Goal: Task Accomplishment & Management: Use online tool/utility

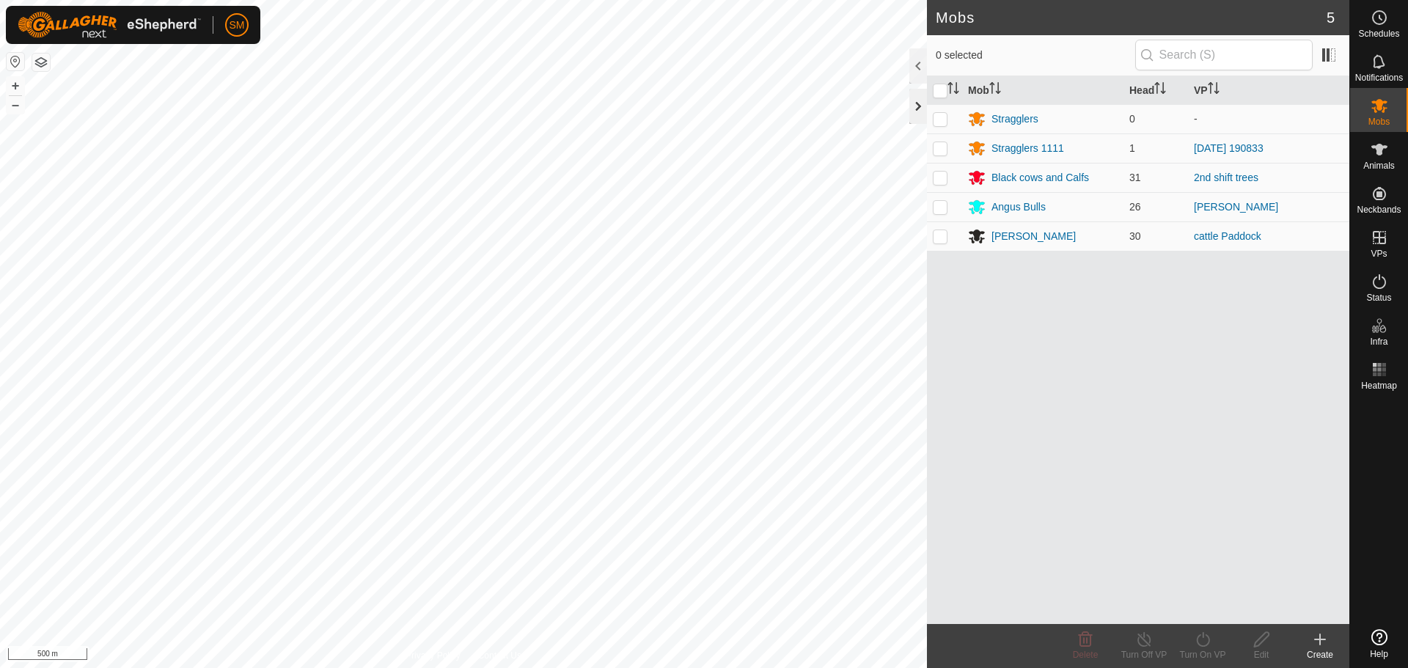
click at [919, 94] on div at bounding box center [918, 106] width 18 height 35
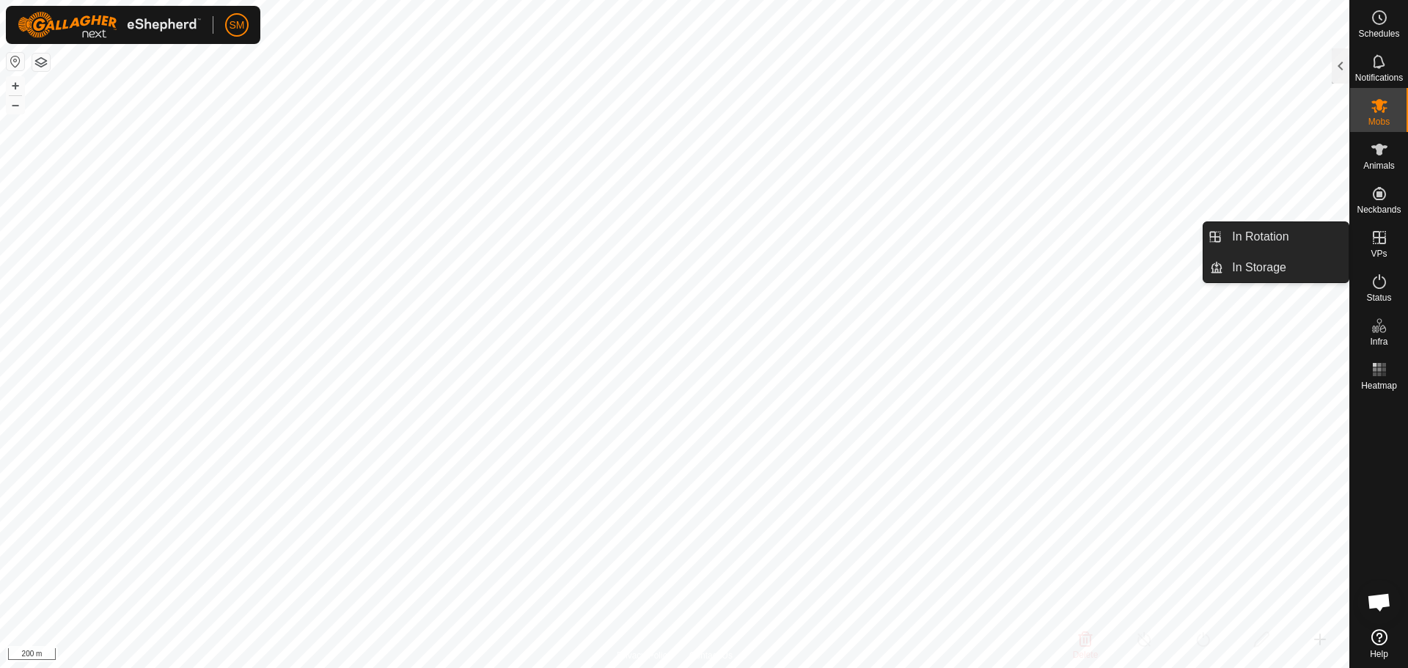
click at [1375, 242] on icon at bounding box center [1380, 238] width 18 height 18
click at [1313, 238] on link "In Rotation" at bounding box center [1285, 236] width 125 height 29
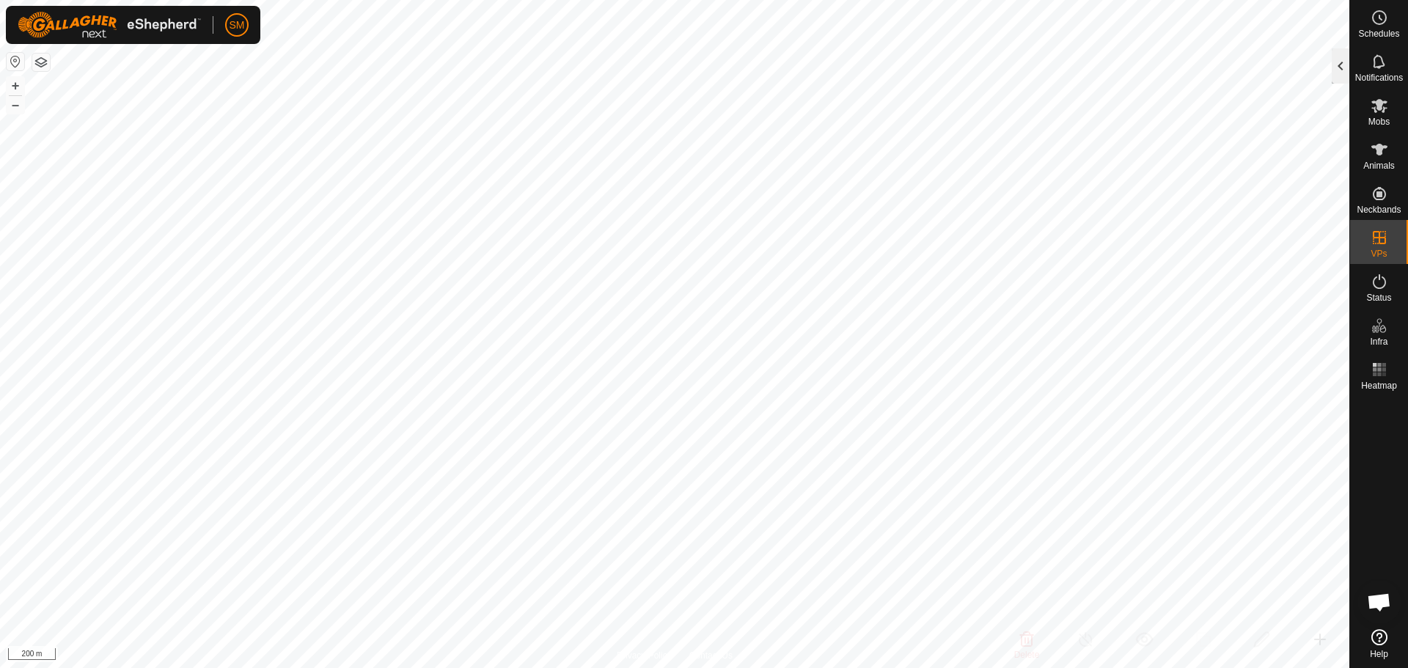
click at [1338, 56] on div at bounding box center [1341, 65] width 18 height 35
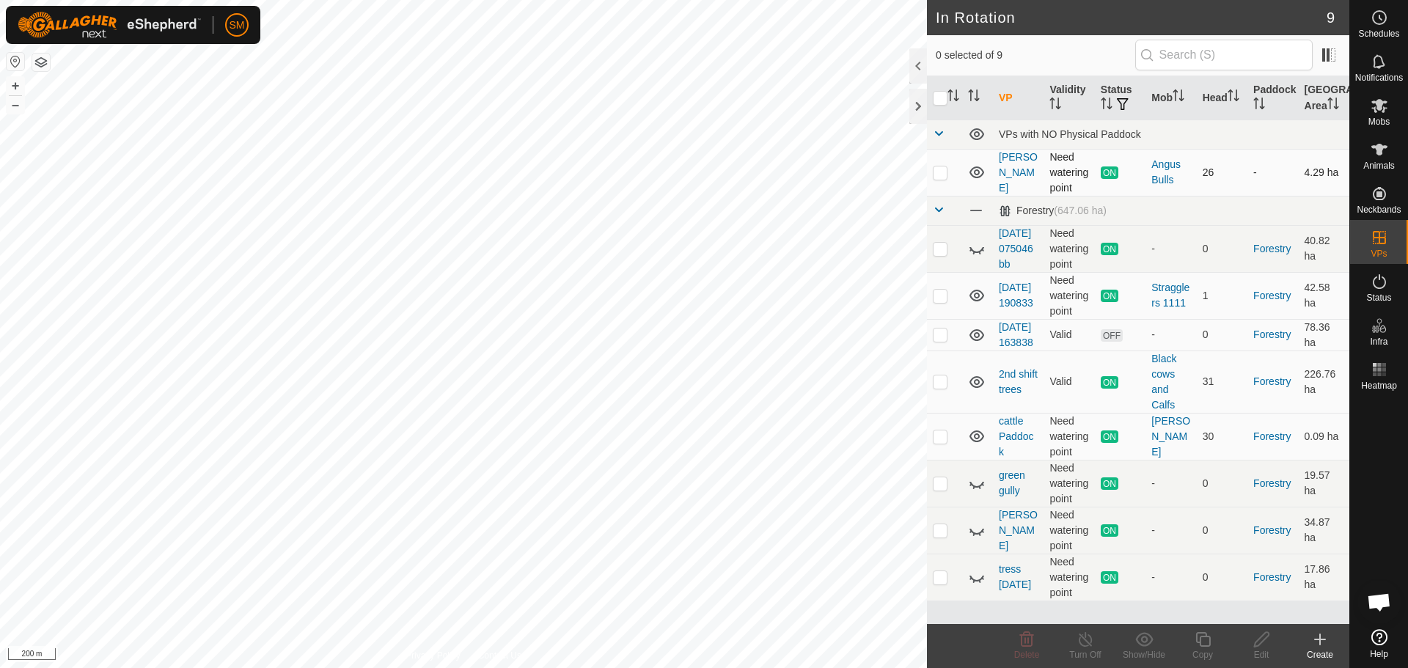
click at [973, 173] on icon at bounding box center [977, 173] width 18 height 18
click at [975, 137] on icon at bounding box center [976, 136] width 15 height 6
click at [975, 137] on icon at bounding box center [977, 134] width 18 height 18
click at [976, 174] on icon at bounding box center [977, 173] width 18 height 18
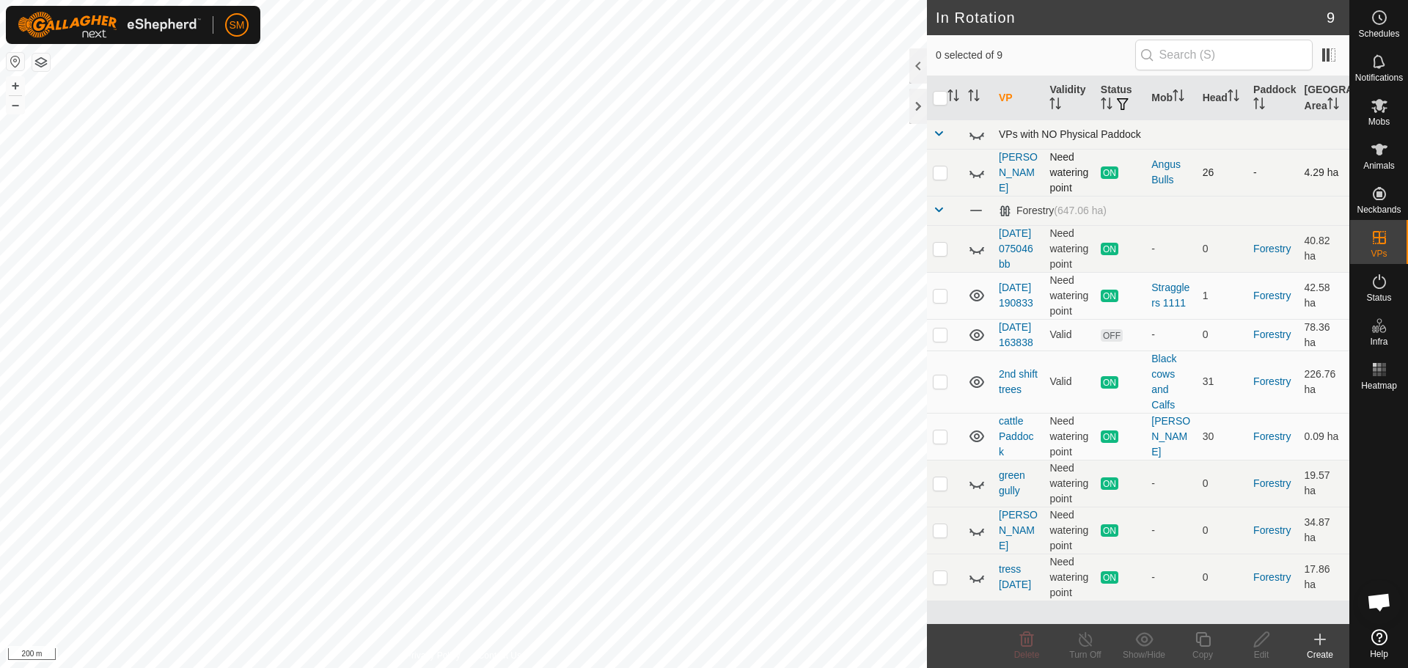
click at [976, 174] on icon at bounding box center [977, 173] width 18 height 18
click at [971, 172] on icon at bounding box center [976, 172] width 15 height 12
click at [978, 212] on span at bounding box center [976, 210] width 16 height 16
click at [975, 211] on icon at bounding box center [977, 211] width 18 height 18
click at [976, 257] on icon at bounding box center [977, 249] width 18 height 18
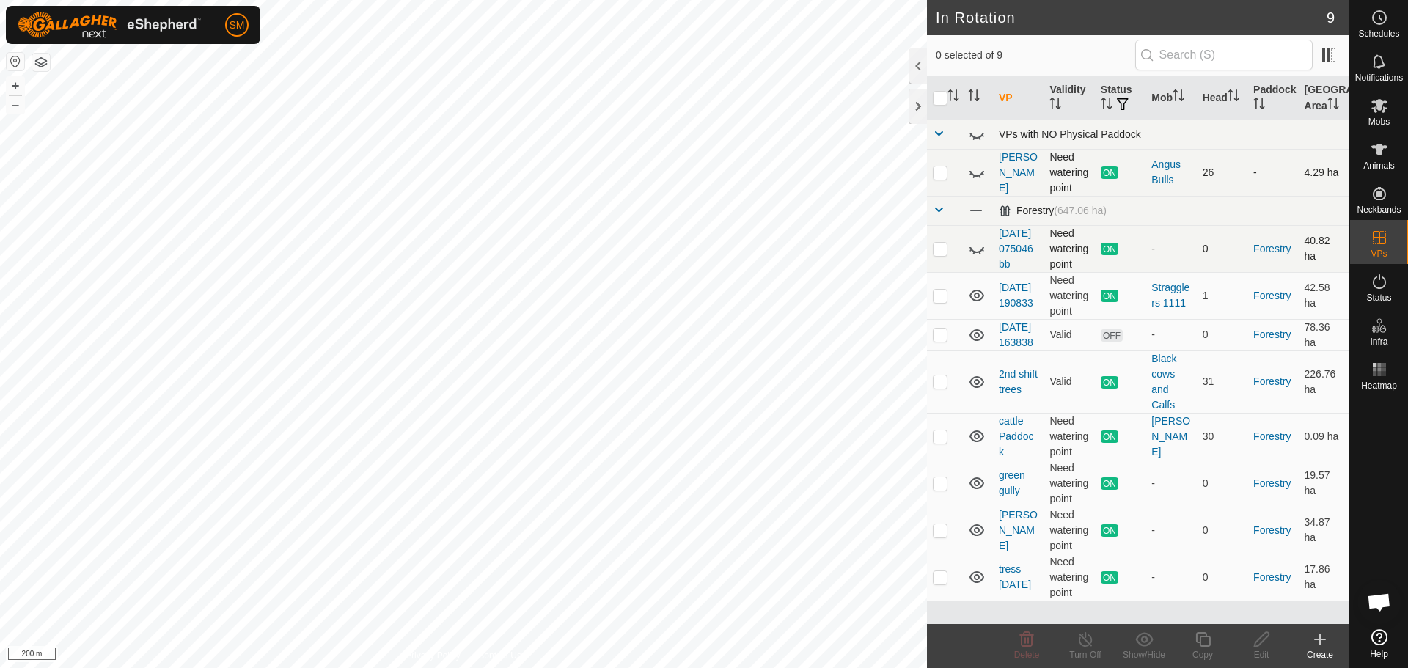
click at [976, 257] on icon at bounding box center [977, 249] width 18 height 18
click at [975, 254] on icon at bounding box center [976, 249] width 15 height 12
click at [975, 257] on icon at bounding box center [977, 249] width 18 height 18
click at [976, 304] on icon at bounding box center [977, 296] width 18 height 18
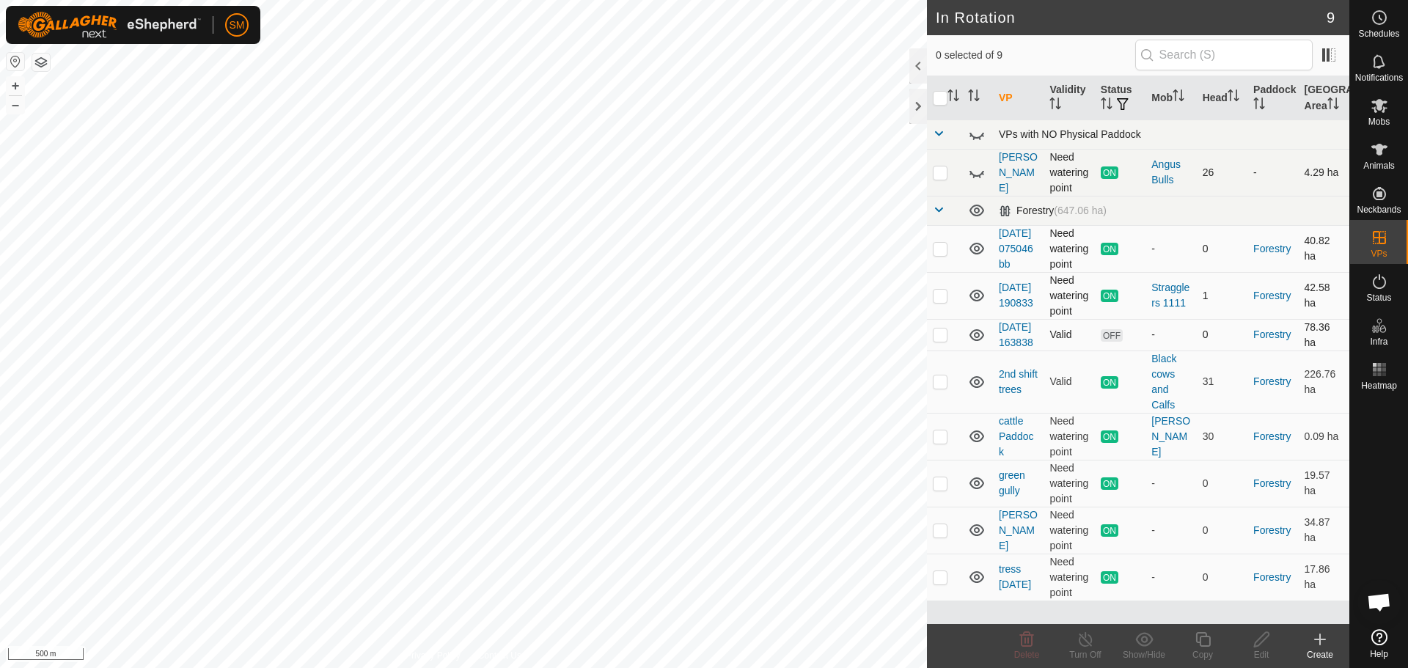
click at [981, 344] on icon at bounding box center [977, 335] width 18 height 18
click at [977, 344] on icon at bounding box center [977, 335] width 18 height 18
click at [977, 391] on icon at bounding box center [977, 382] width 18 height 18
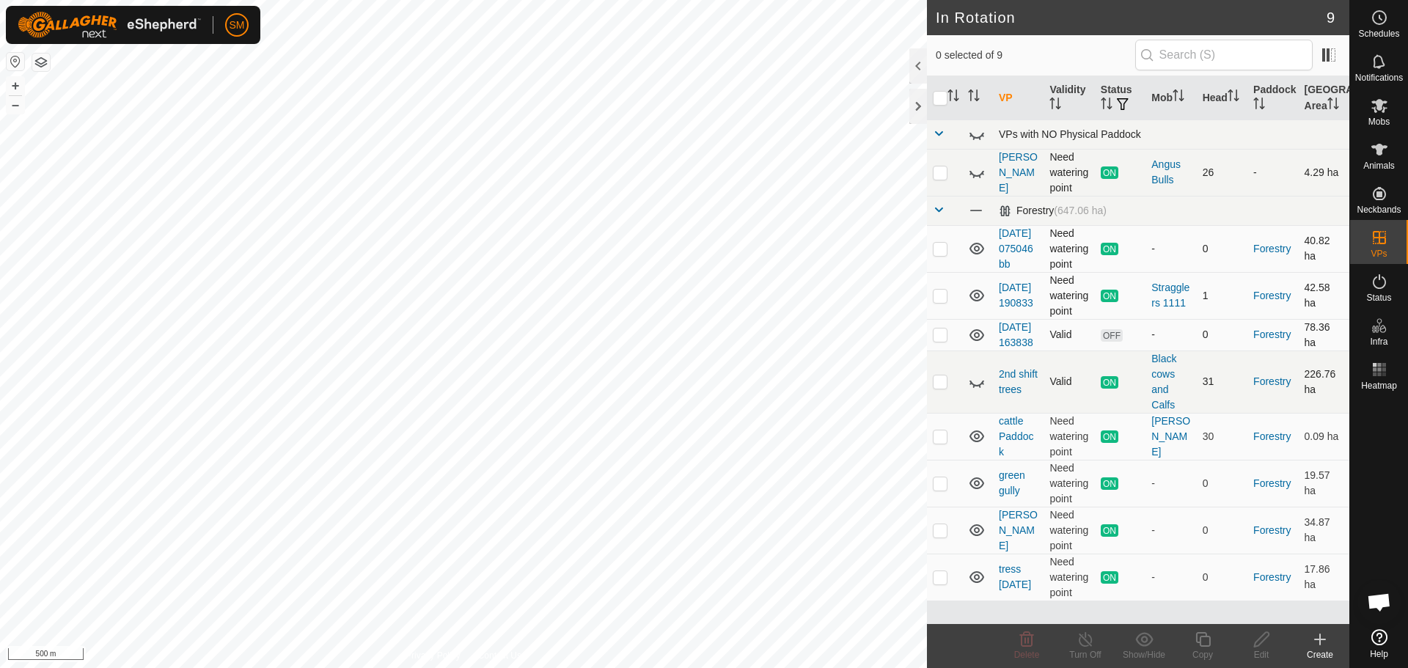
click at [977, 391] on icon at bounding box center [977, 382] width 18 height 18
click at [979, 445] on icon at bounding box center [977, 437] width 18 height 18
click at [978, 445] on icon at bounding box center [977, 437] width 18 height 18
click at [973, 492] on icon at bounding box center [977, 483] width 18 height 18
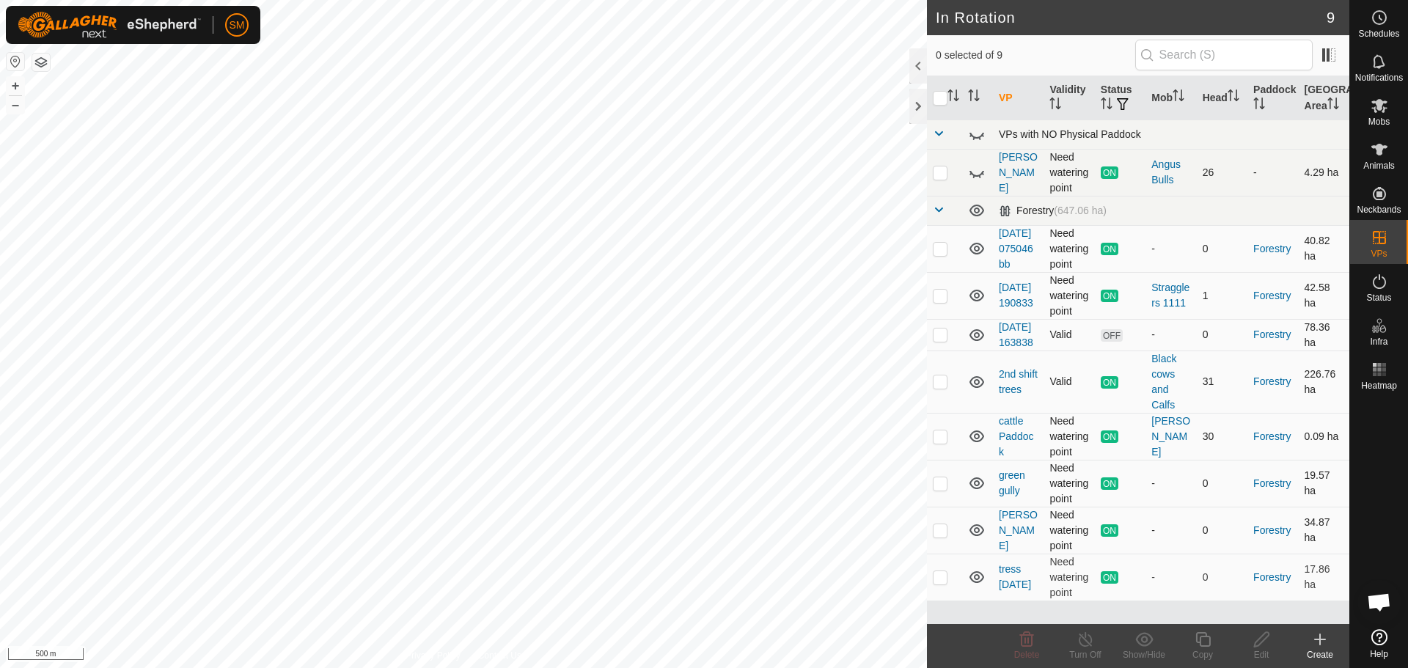
click at [980, 539] on icon at bounding box center [977, 530] width 18 height 18
click at [1374, 639] on icon at bounding box center [1379, 637] width 16 height 16
click at [1374, 599] on span "Open chat" at bounding box center [1379, 603] width 24 height 21
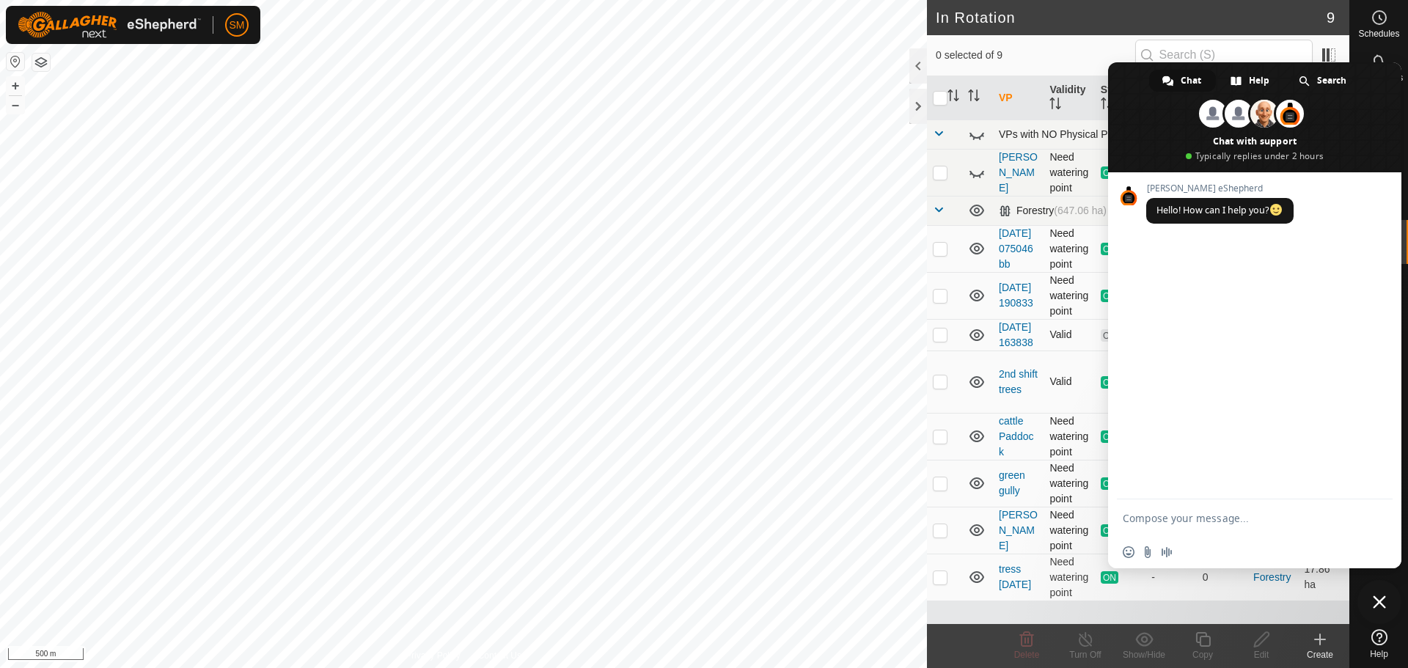
click at [1216, 520] on textarea "Compose your message..." at bounding box center [1239, 518] width 232 height 13
type textarea "hey have a number of vps that wont turn off and wont delete"
click at [1373, 515] on span "Send" at bounding box center [1376, 515] width 11 height 11
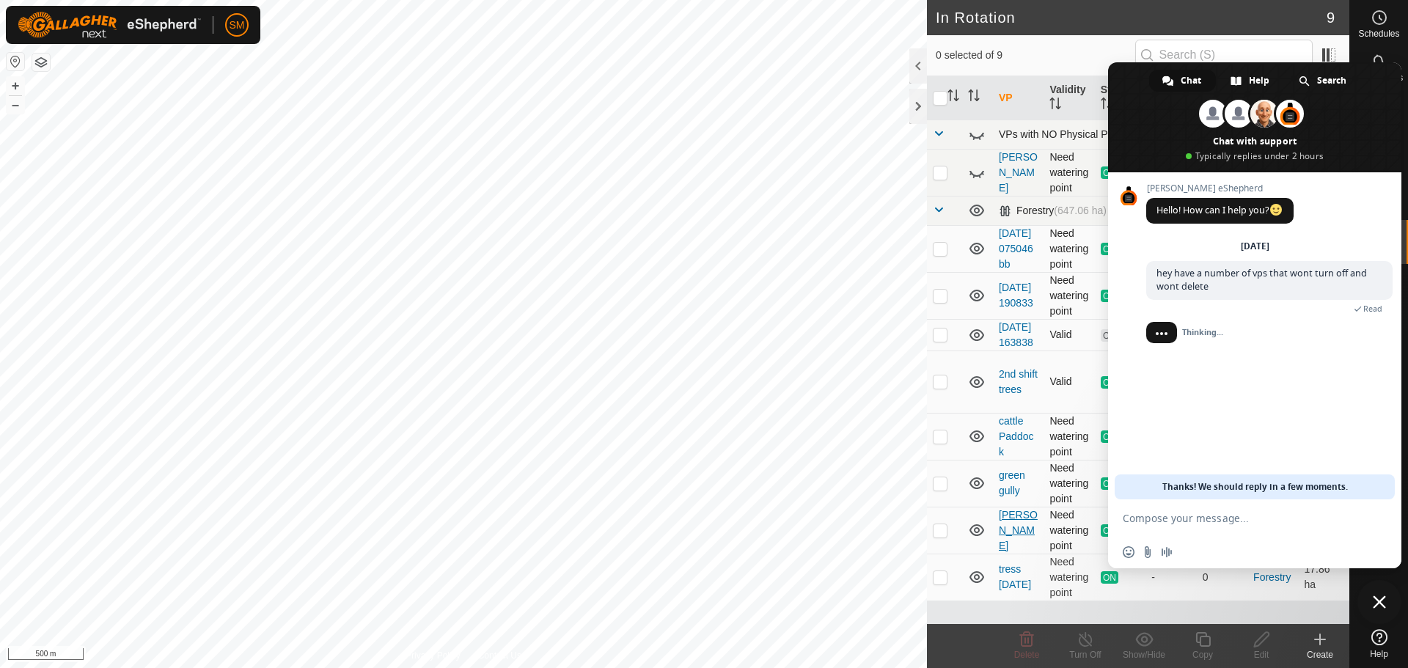
scroll to position [8, 0]
click at [978, 586] on icon at bounding box center [977, 577] width 18 height 18
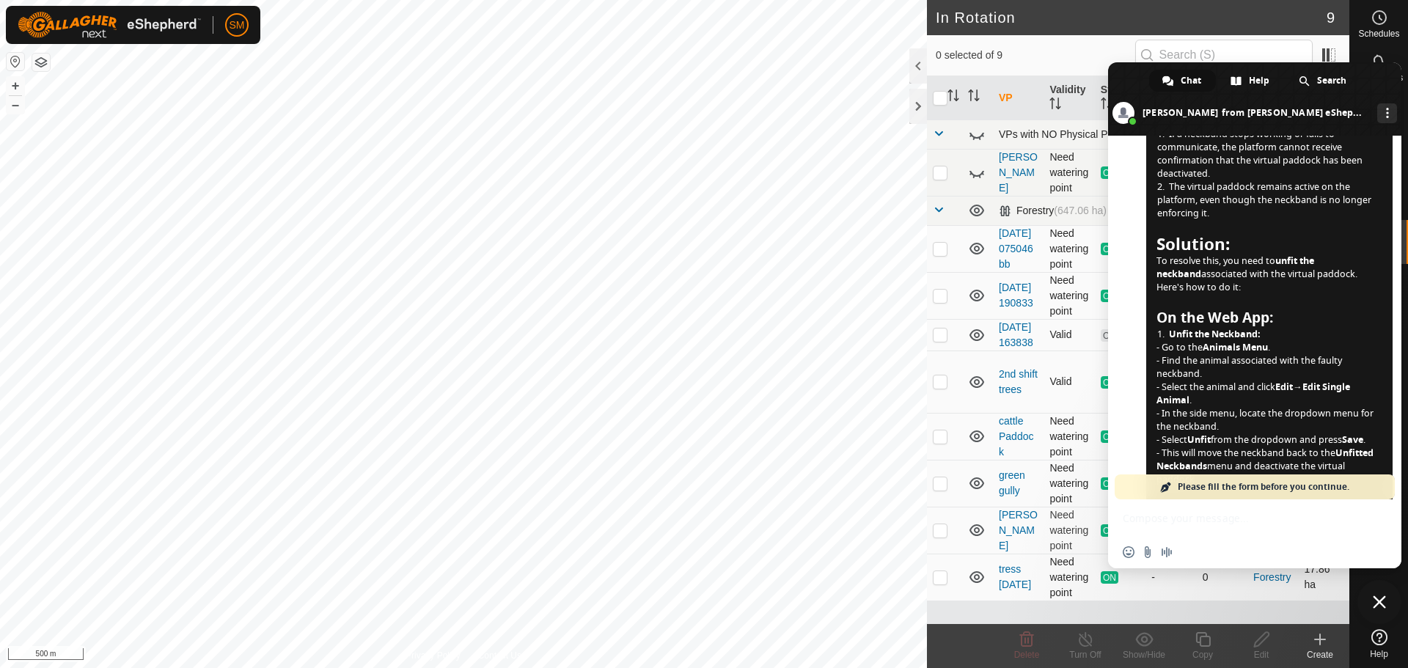
scroll to position [367, 0]
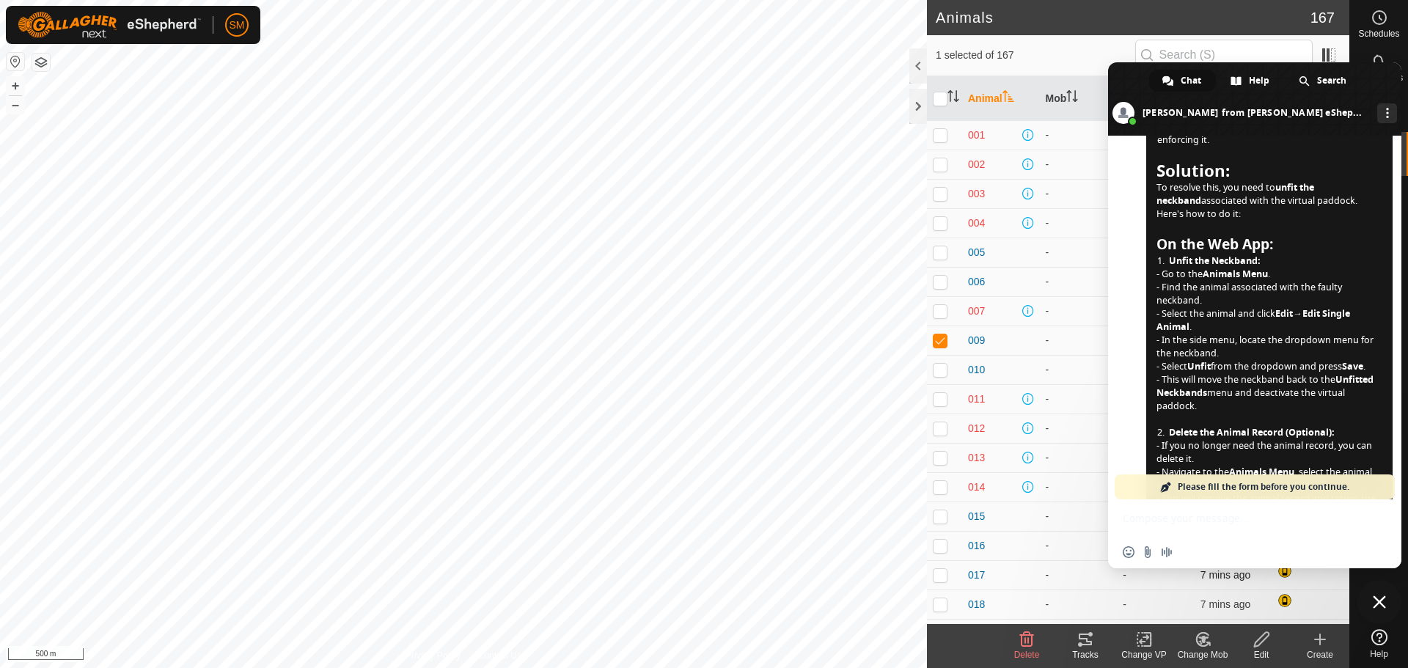
click at [1074, 587] on td "-" at bounding box center [1079, 574] width 78 height 29
click at [1055, 340] on div "-" at bounding box center [1079, 340] width 66 height 15
drag, startPoint x: 1356, startPoint y: 114, endPoint x: 1397, endPoint y: 220, distance: 114.0
click at [1396, 132] on div "Chat Help Search [PERSON_NAME] from [PERSON_NAME] eShepherd More channels" at bounding box center [1254, 98] width 293 height 73
click at [1376, 594] on span "Close chat" at bounding box center [1379, 602] width 44 height 44
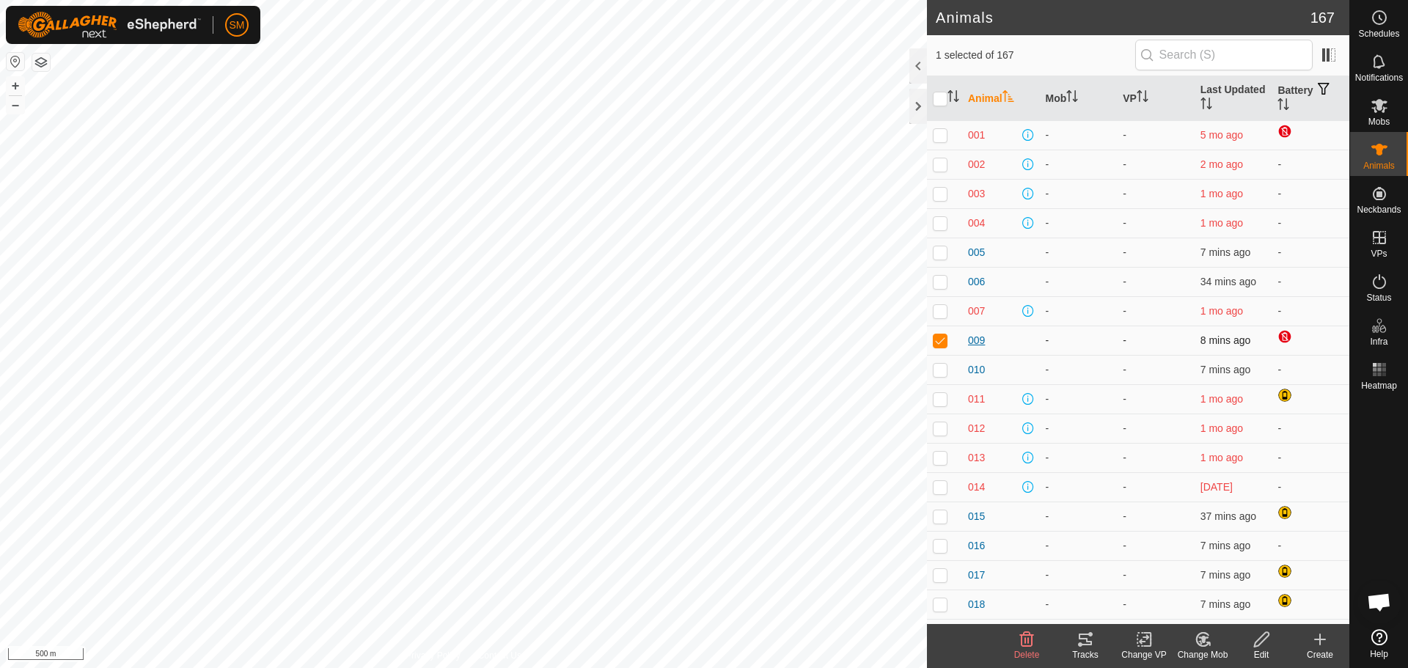
click at [983, 340] on span "009" at bounding box center [976, 340] width 17 height 15
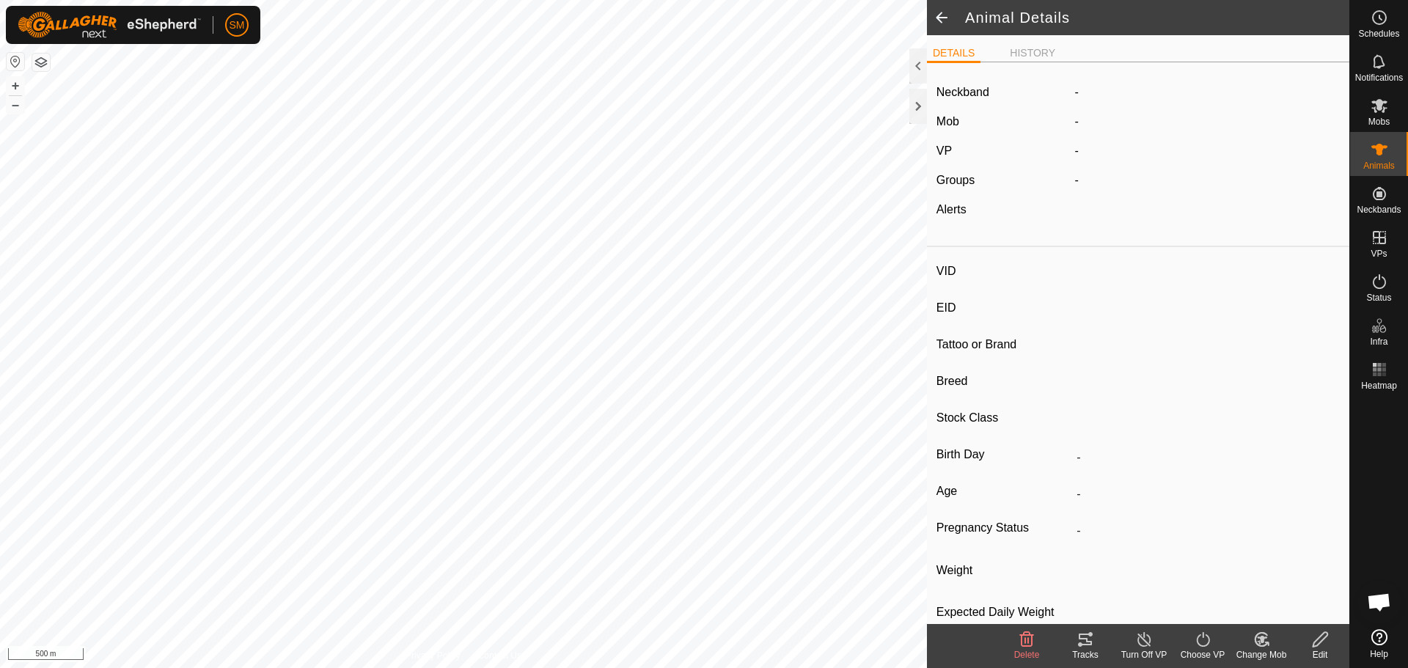
type input "009"
type input "-"
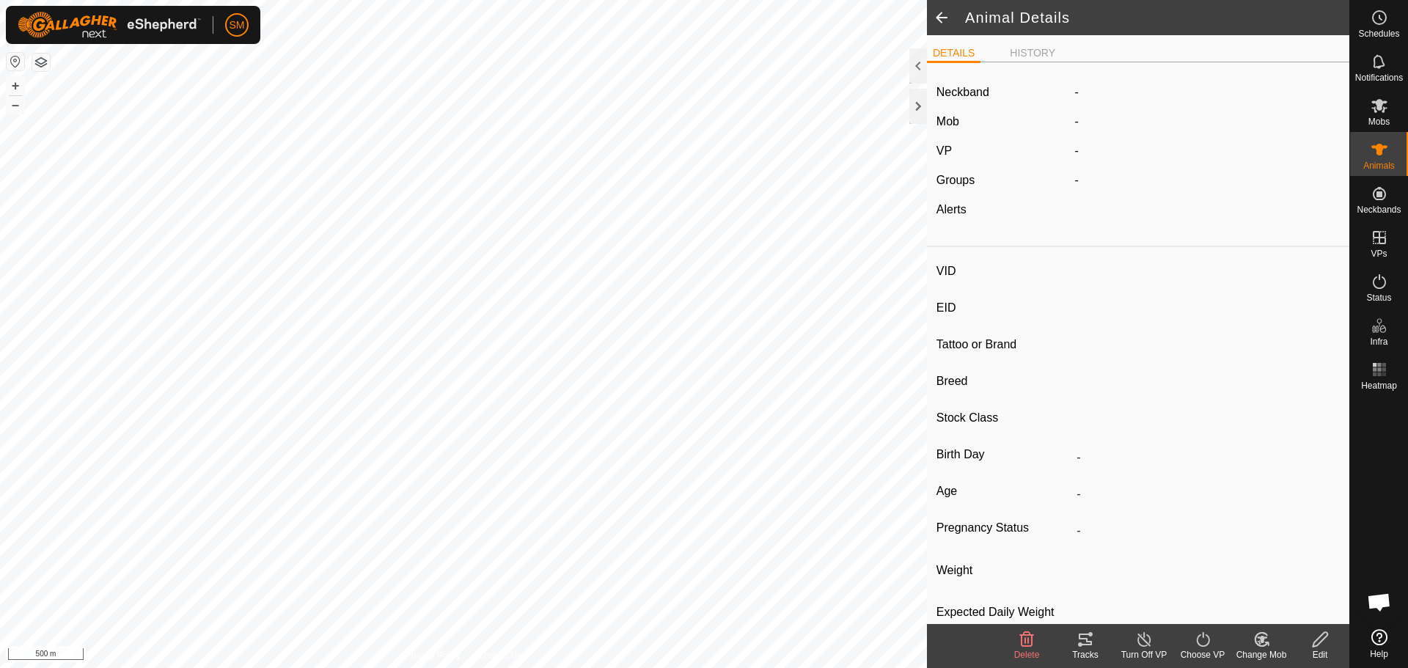
type input "0 kg"
type input "-"
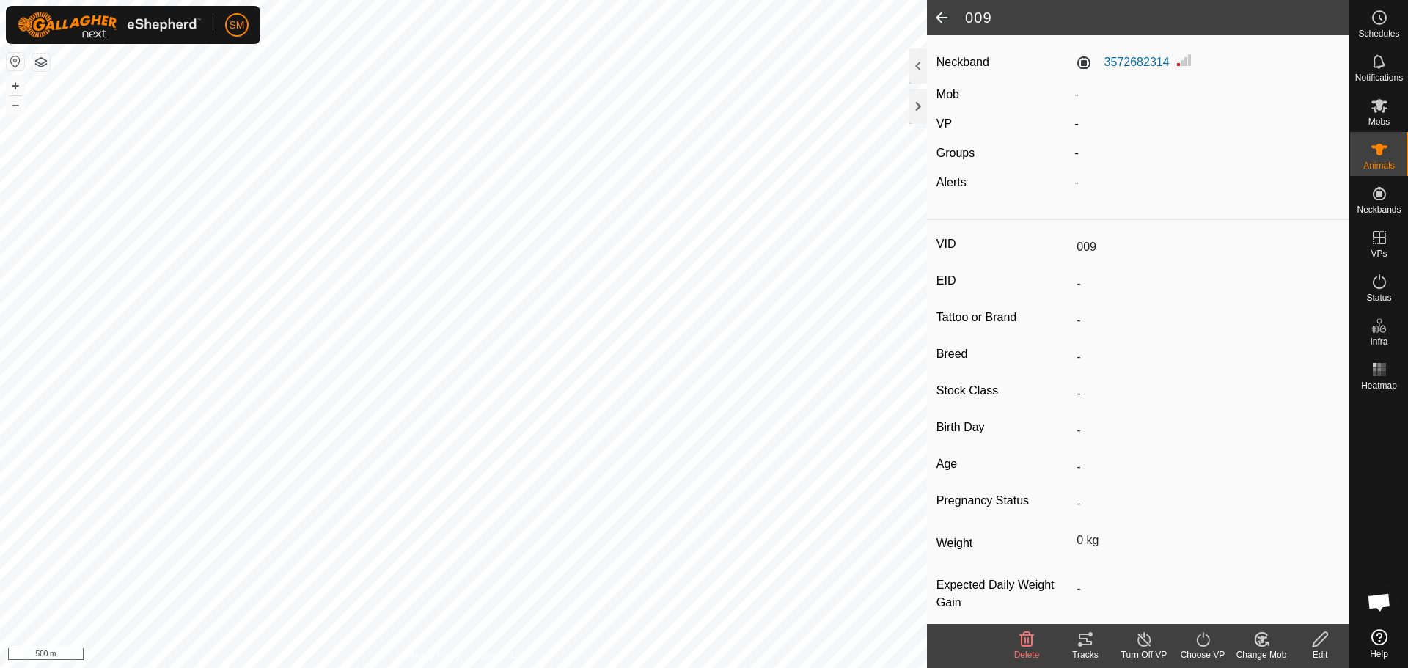
scroll to position [47, 0]
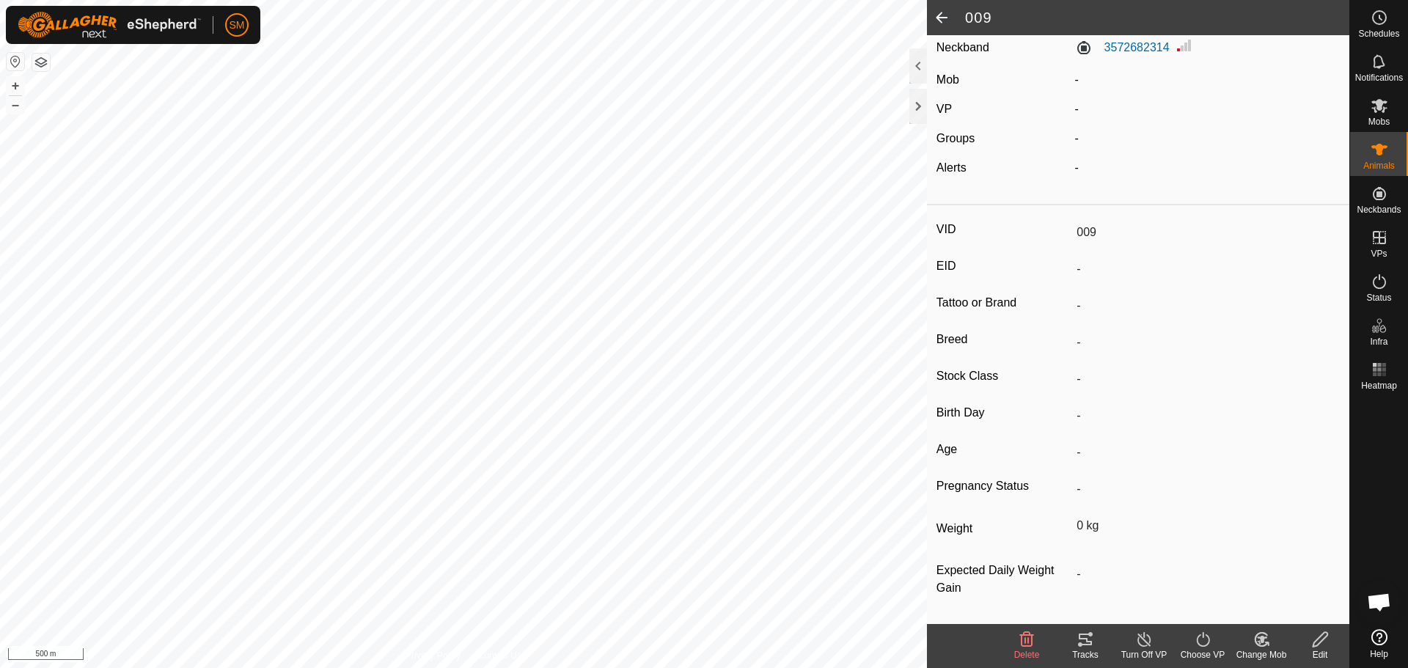
click at [1316, 642] on icon at bounding box center [1320, 640] width 18 height 18
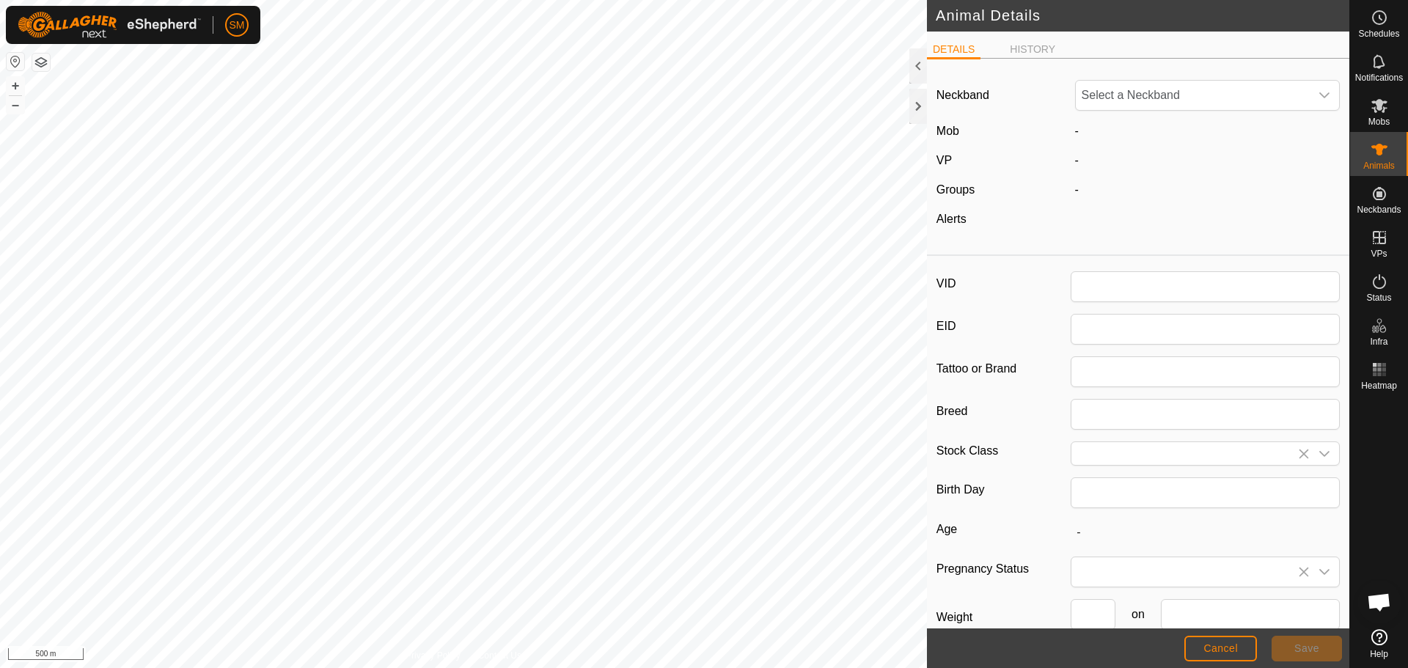
type input "009"
type input "0"
click at [1319, 100] on icon "dropdown trigger" at bounding box center [1325, 95] width 12 height 12
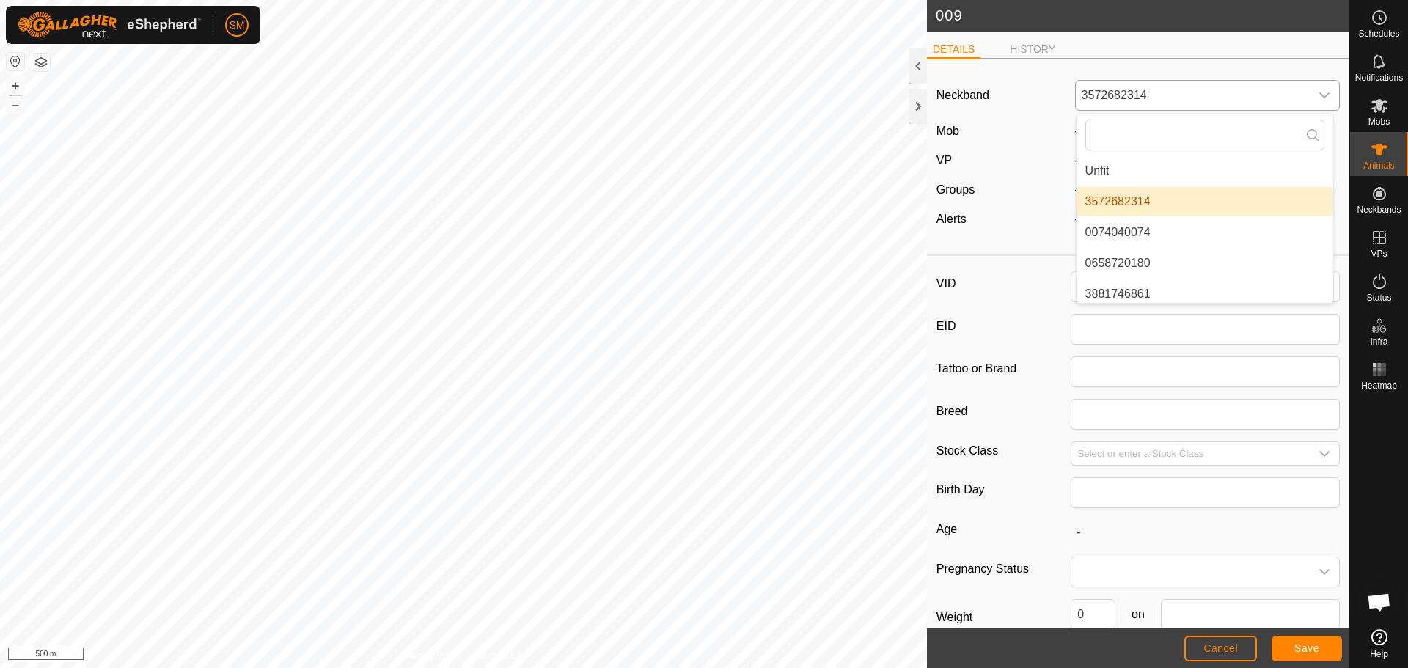
click at [1319, 100] on icon "dropdown trigger" at bounding box center [1325, 95] width 12 height 12
click at [1170, 177] on li "Unfit" at bounding box center [1205, 170] width 257 height 29
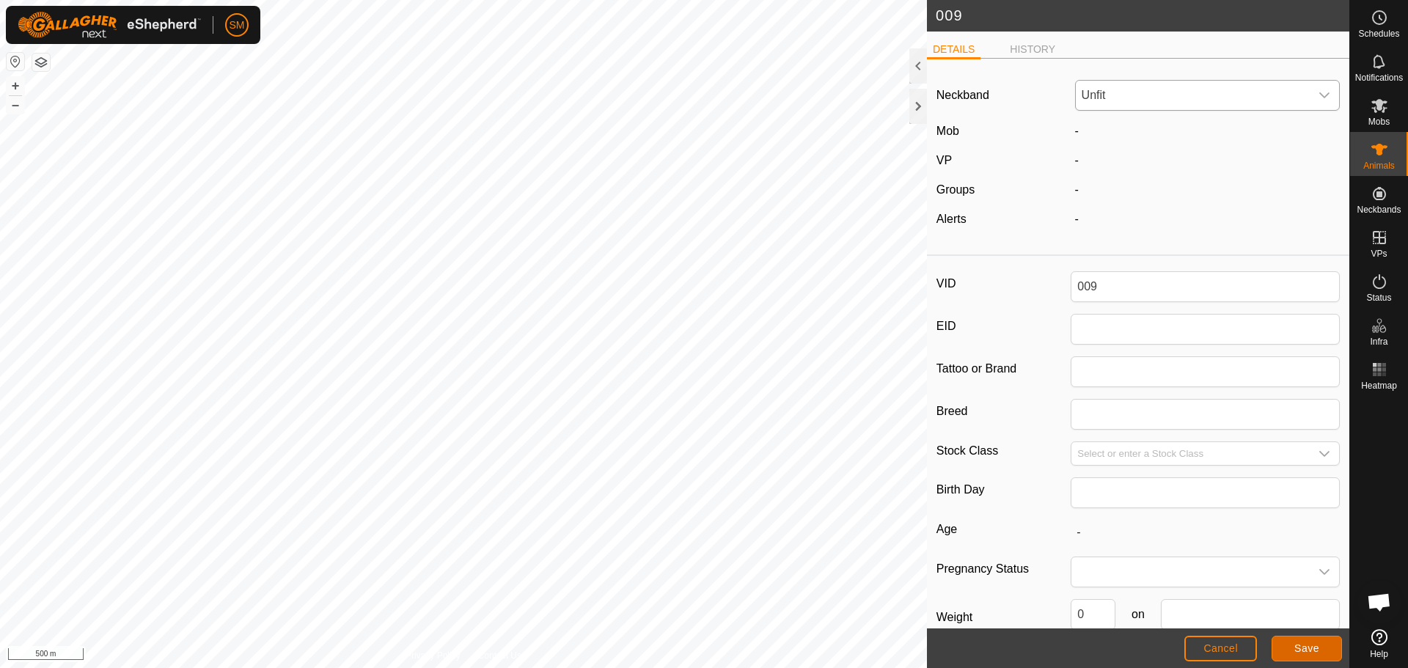
click at [1308, 647] on span "Save" at bounding box center [1306, 648] width 25 height 12
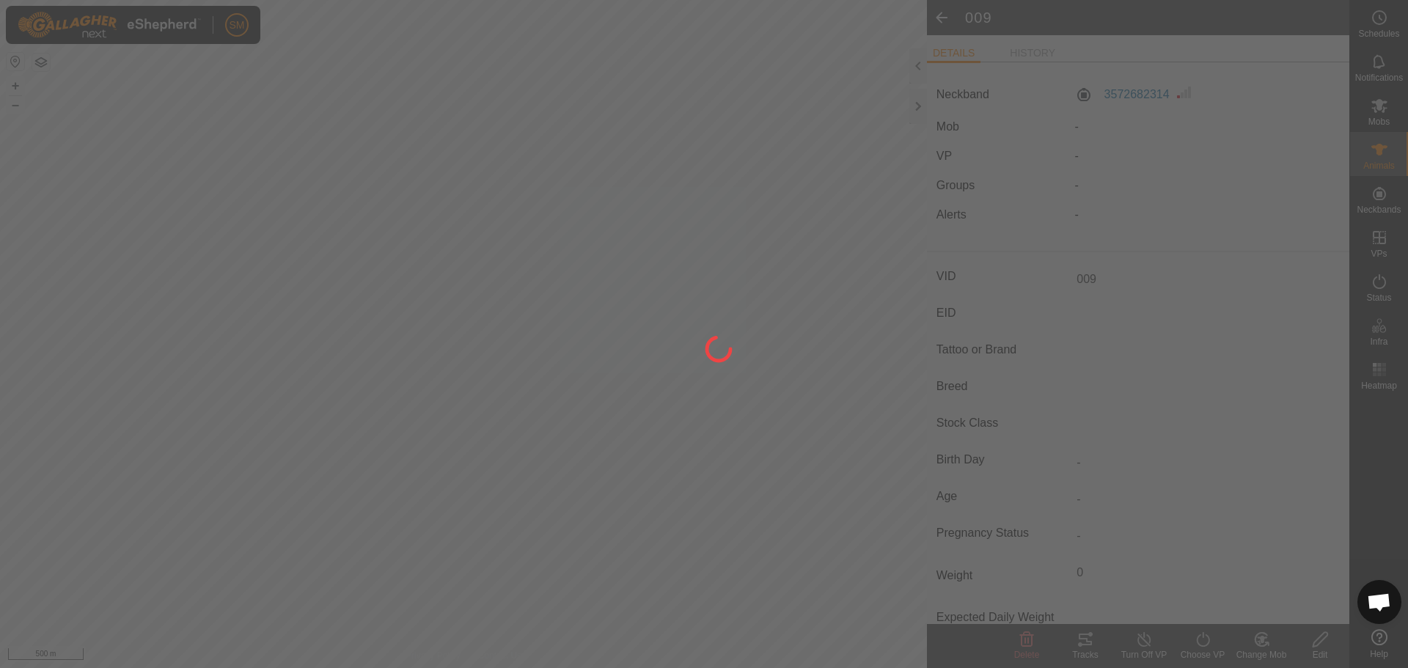
type input "-"
type input "0 kg"
type input "-"
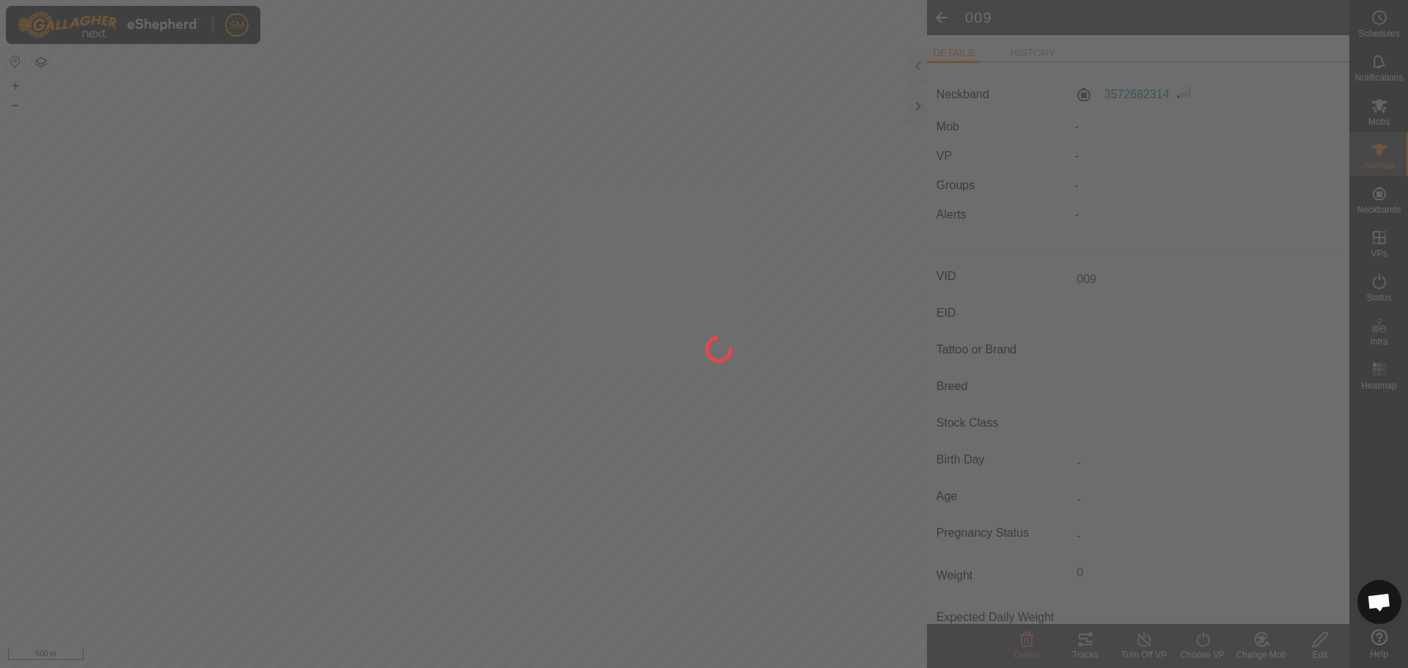
type input "-"
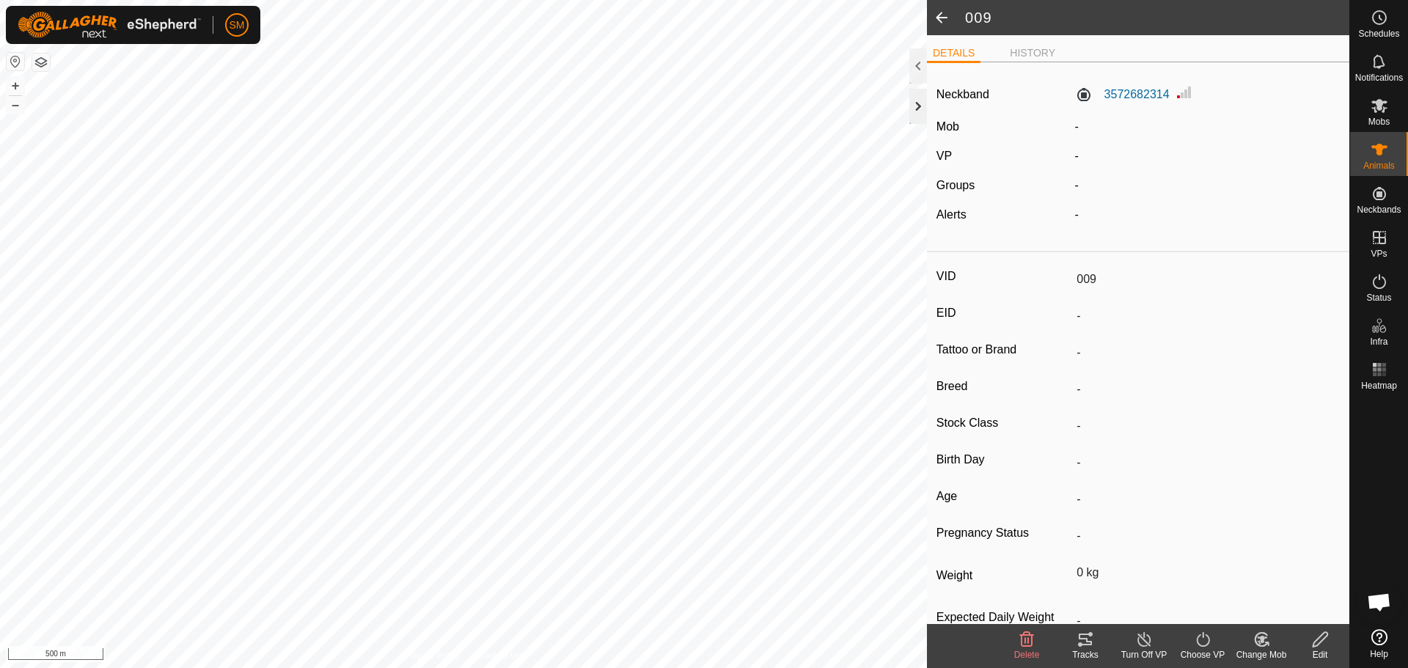
click at [921, 100] on div at bounding box center [918, 106] width 18 height 35
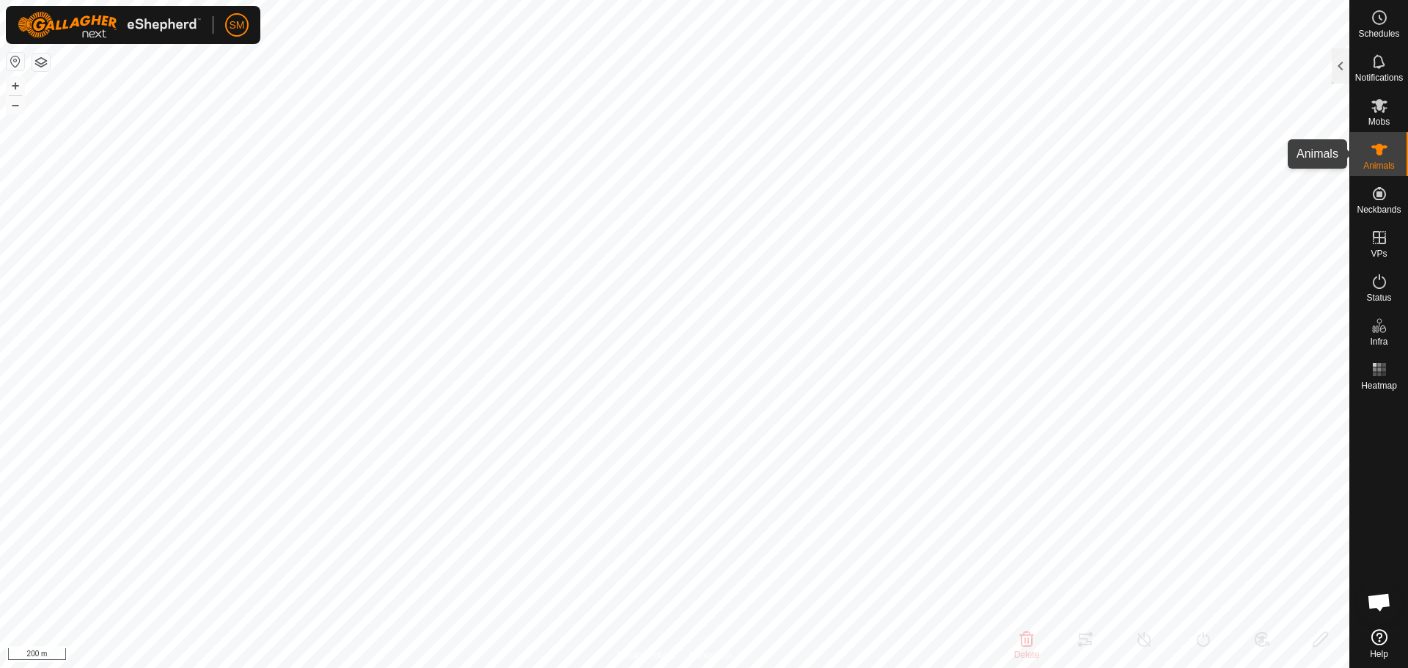
click at [1376, 150] on icon at bounding box center [1380, 150] width 18 height 18
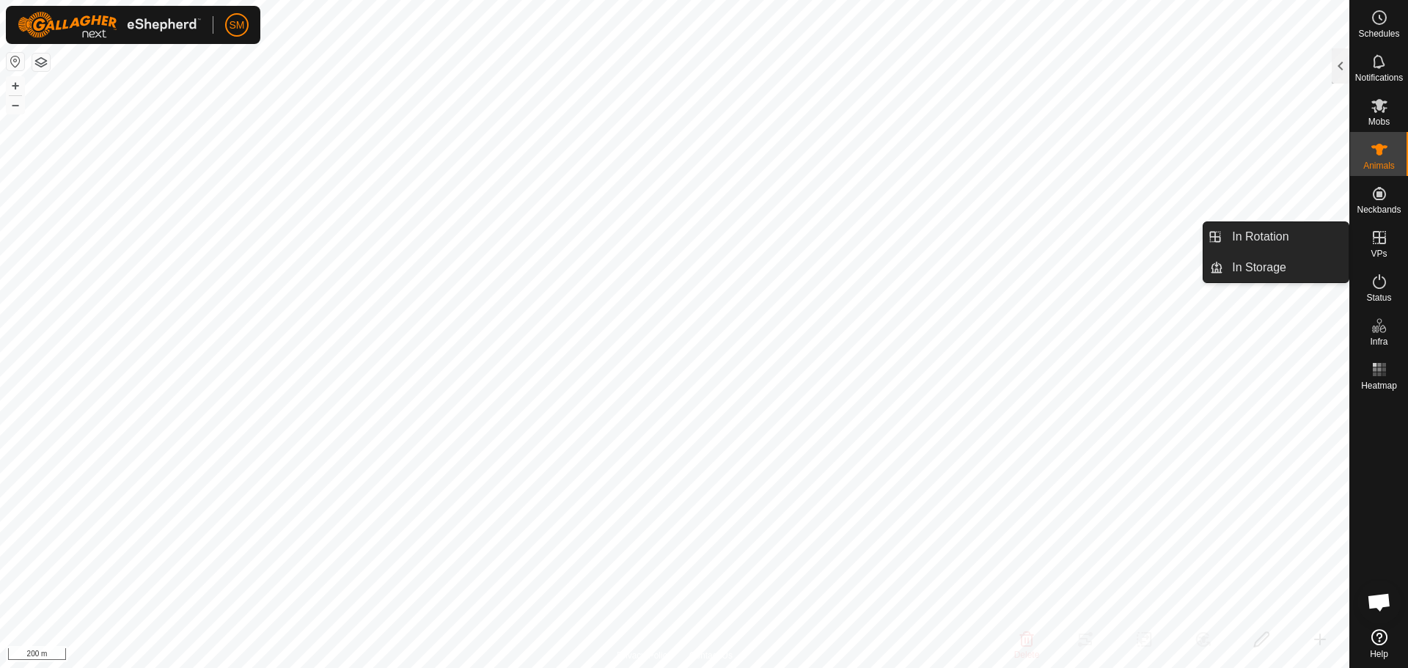
click at [1372, 242] on icon at bounding box center [1380, 238] width 18 height 18
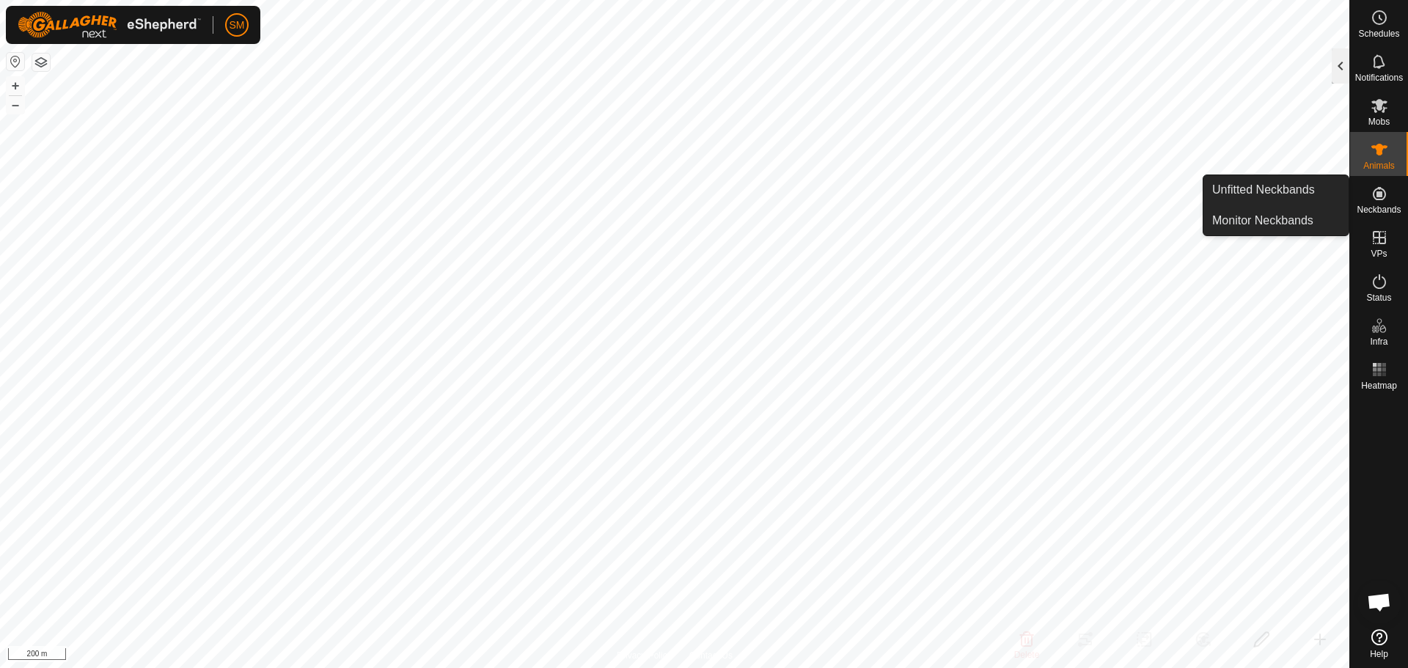
click at [1342, 73] on div at bounding box center [1341, 65] width 18 height 35
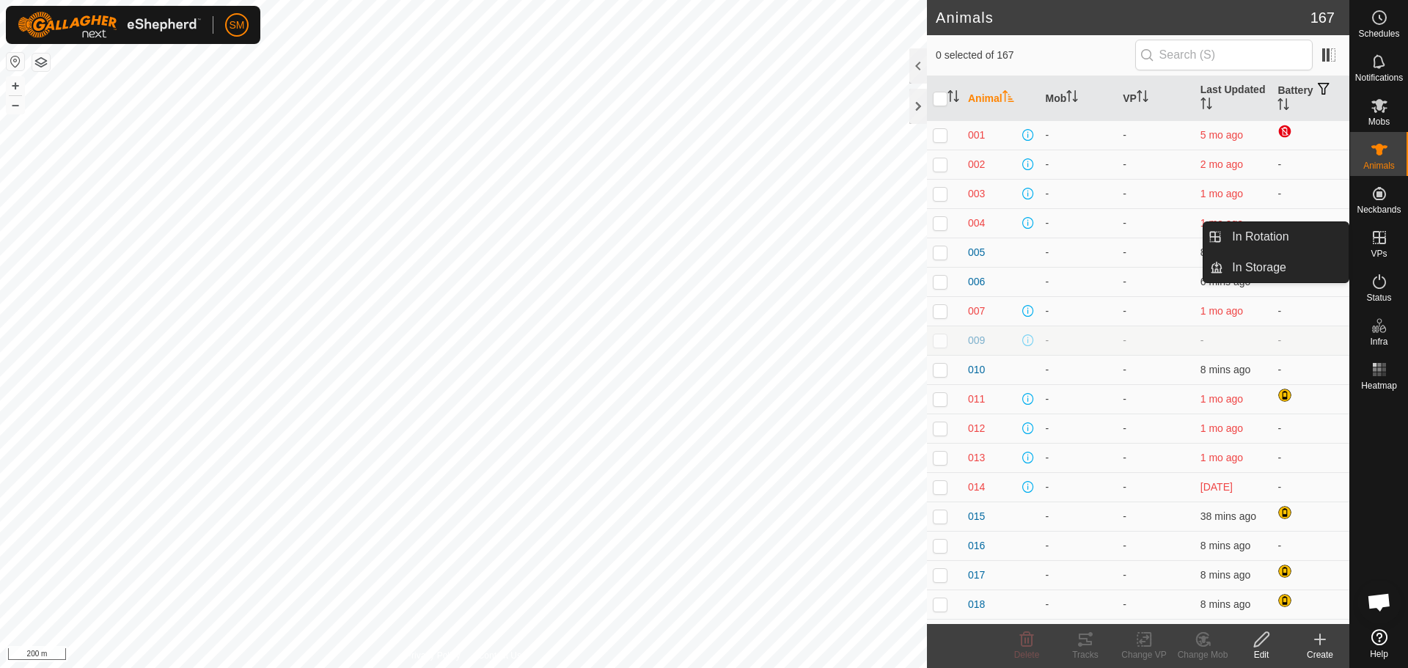
click at [1380, 238] on icon at bounding box center [1379, 237] width 13 height 13
click at [1379, 236] on icon at bounding box center [1379, 237] width 13 height 13
click at [1291, 237] on link "In Rotation" at bounding box center [1285, 236] width 125 height 29
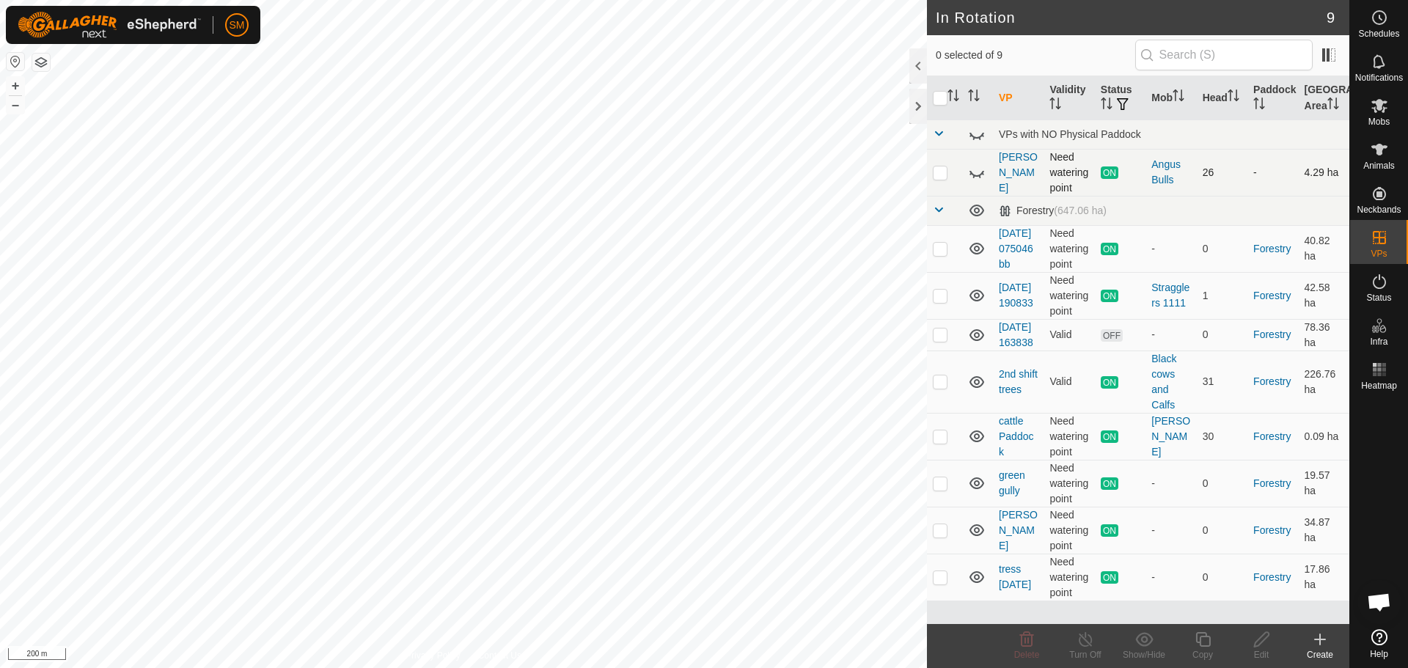
click at [977, 172] on icon at bounding box center [977, 173] width 18 height 18
click at [973, 208] on icon at bounding box center [977, 211] width 18 height 18
click at [975, 254] on icon at bounding box center [977, 249] width 18 height 18
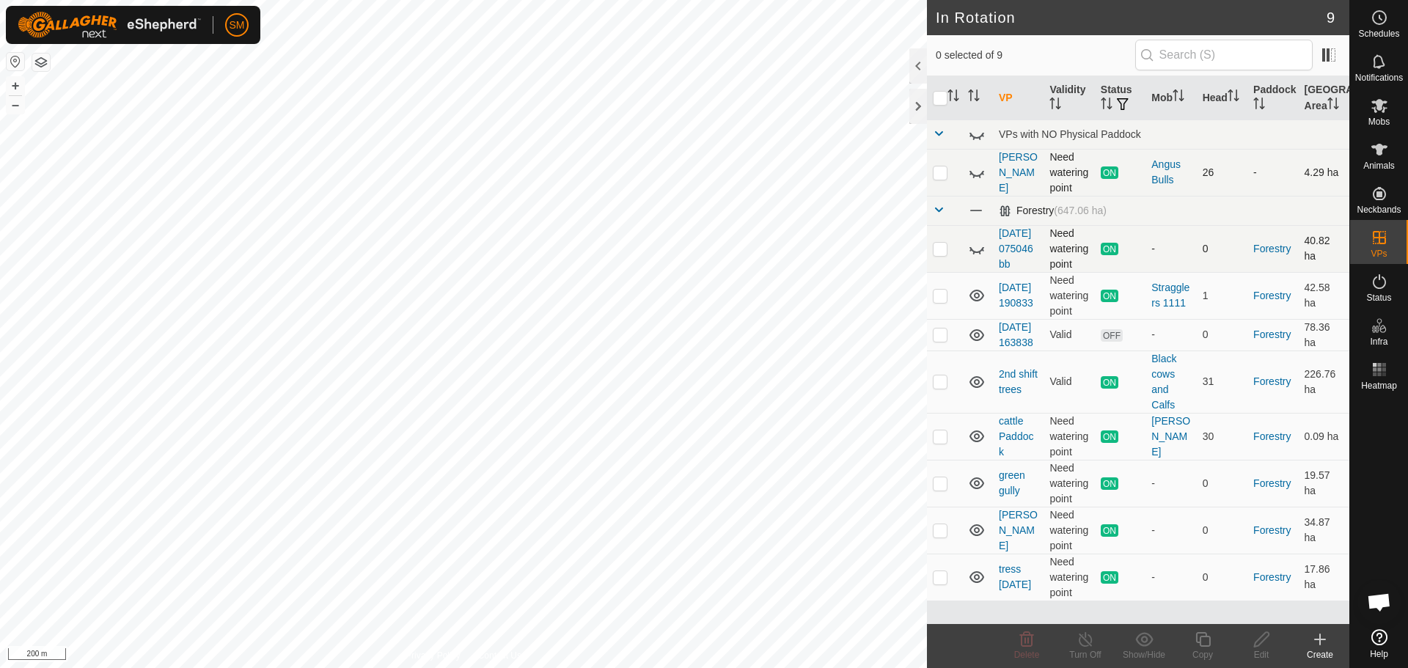
click at [975, 254] on icon at bounding box center [977, 249] width 18 height 18
click at [935, 254] on p-checkbox at bounding box center [940, 249] width 15 height 12
checkbox input "true"
click at [1085, 642] on icon at bounding box center [1086, 640] width 18 height 18
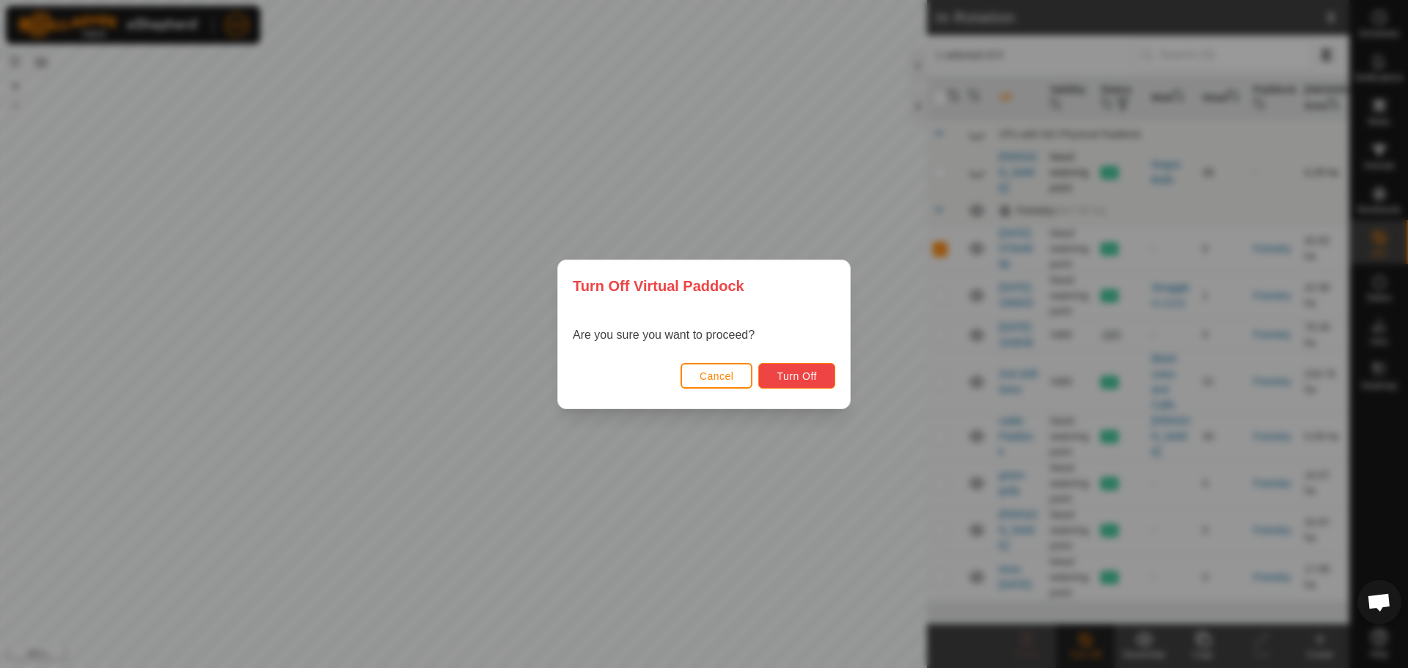
click at [801, 372] on span "Turn Off" at bounding box center [797, 376] width 40 height 12
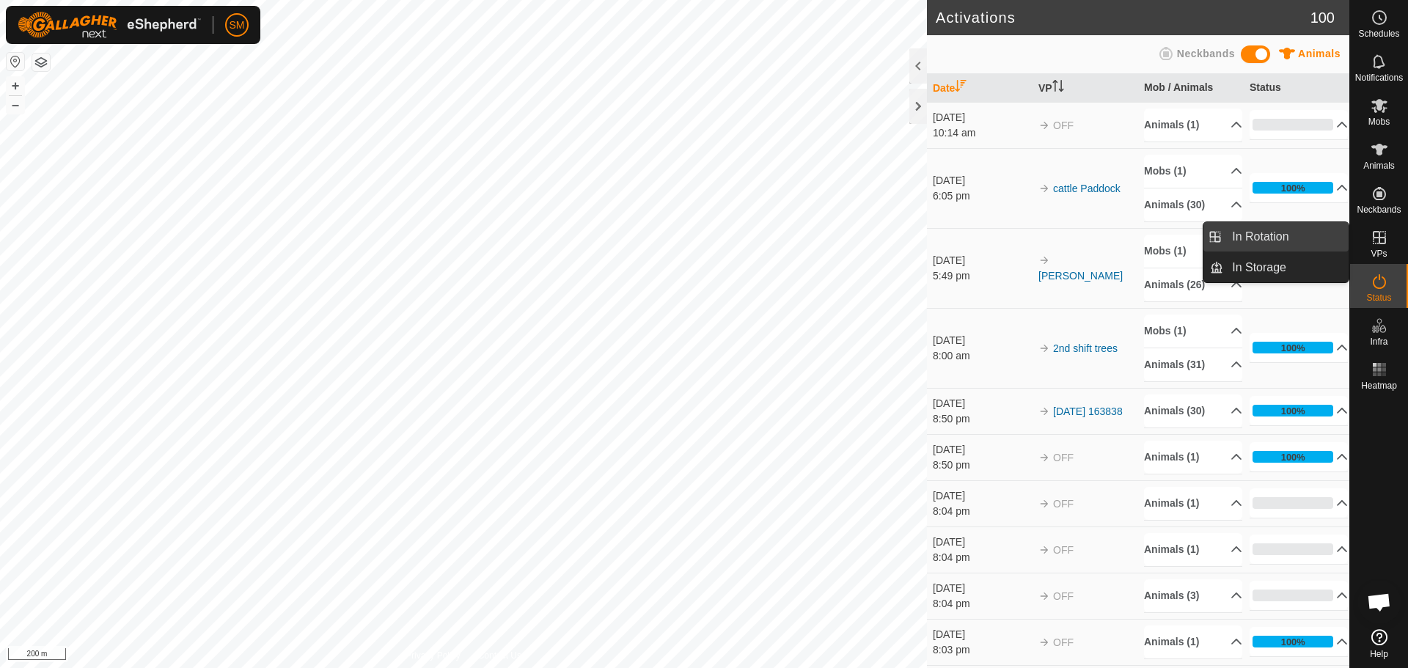
click at [1287, 241] on link "In Rotation" at bounding box center [1285, 236] width 125 height 29
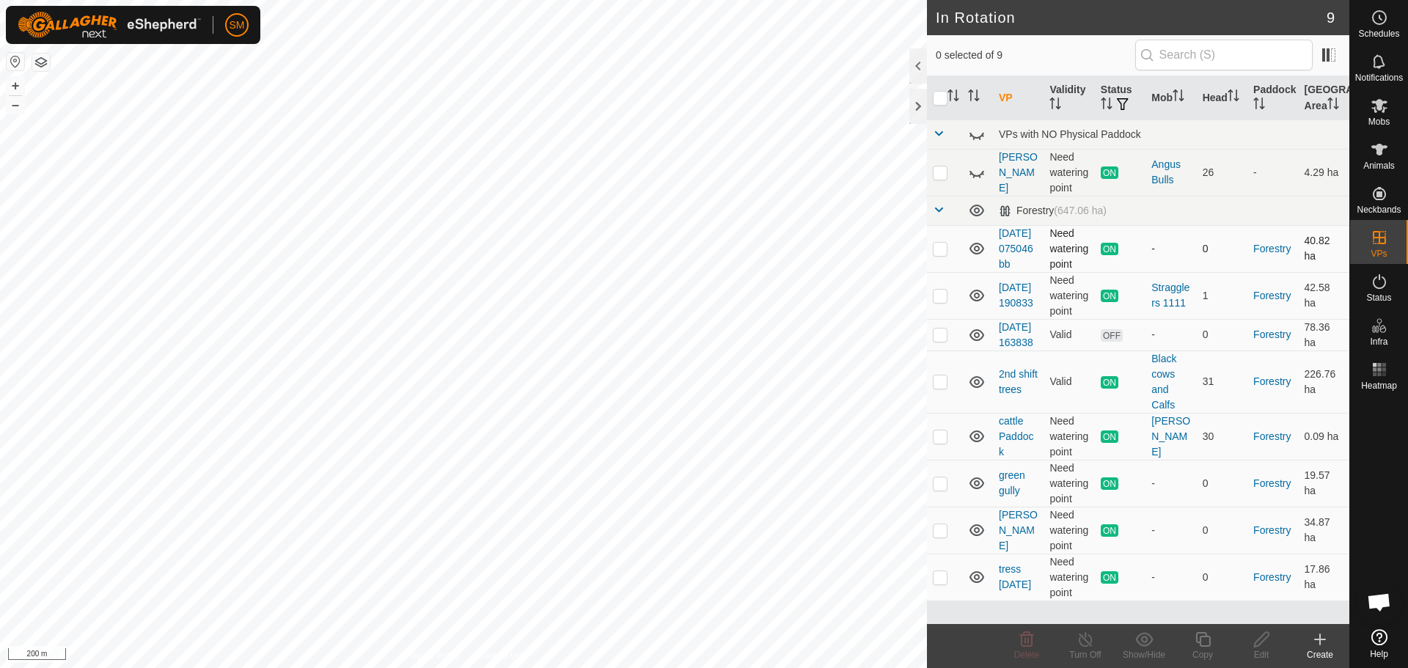
click at [942, 254] on p-checkbox at bounding box center [940, 249] width 15 height 12
checkbox input "false"
click at [940, 301] on p-checkbox at bounding box center [940, 296] width 15 height 12
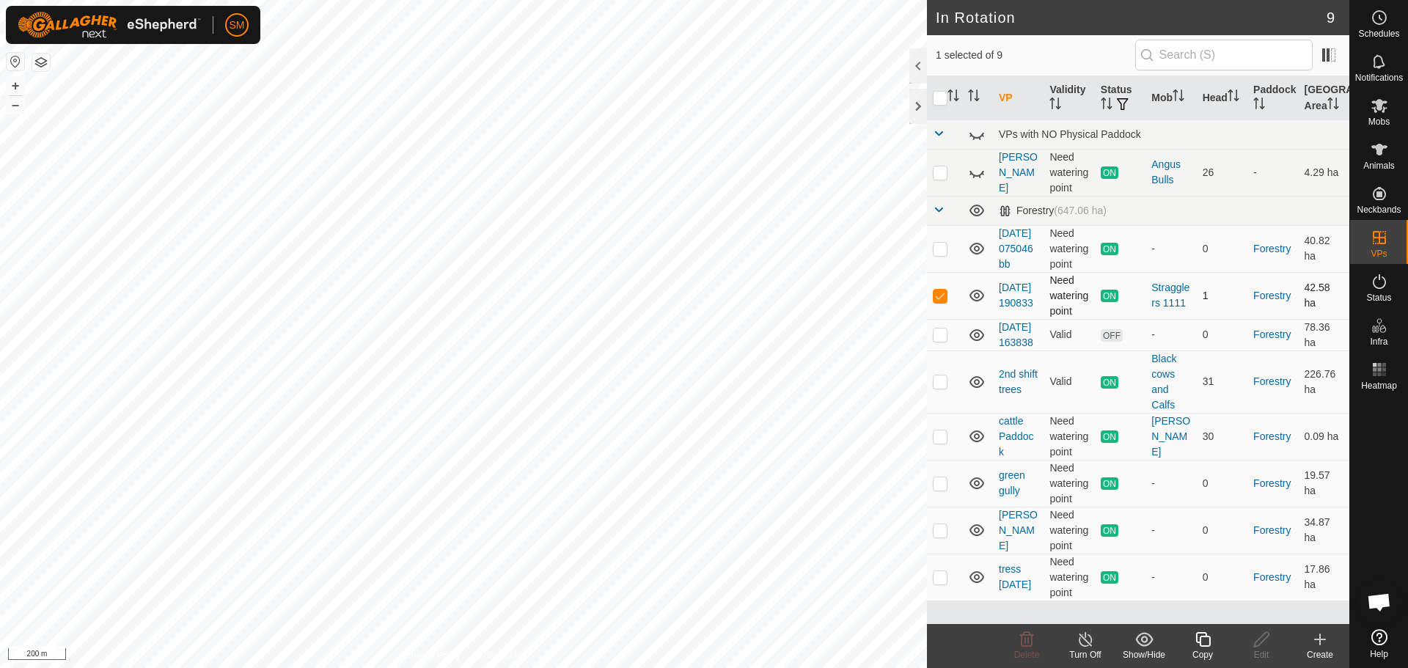
checkbox input "false"
click at [940, 340] on p-checkbox at bounding box center [940, 335] width 15 height 12
checkbox input "false"
click at [936, 387] on p-checkbox at bounding box center [940, 381] width 15 height 12
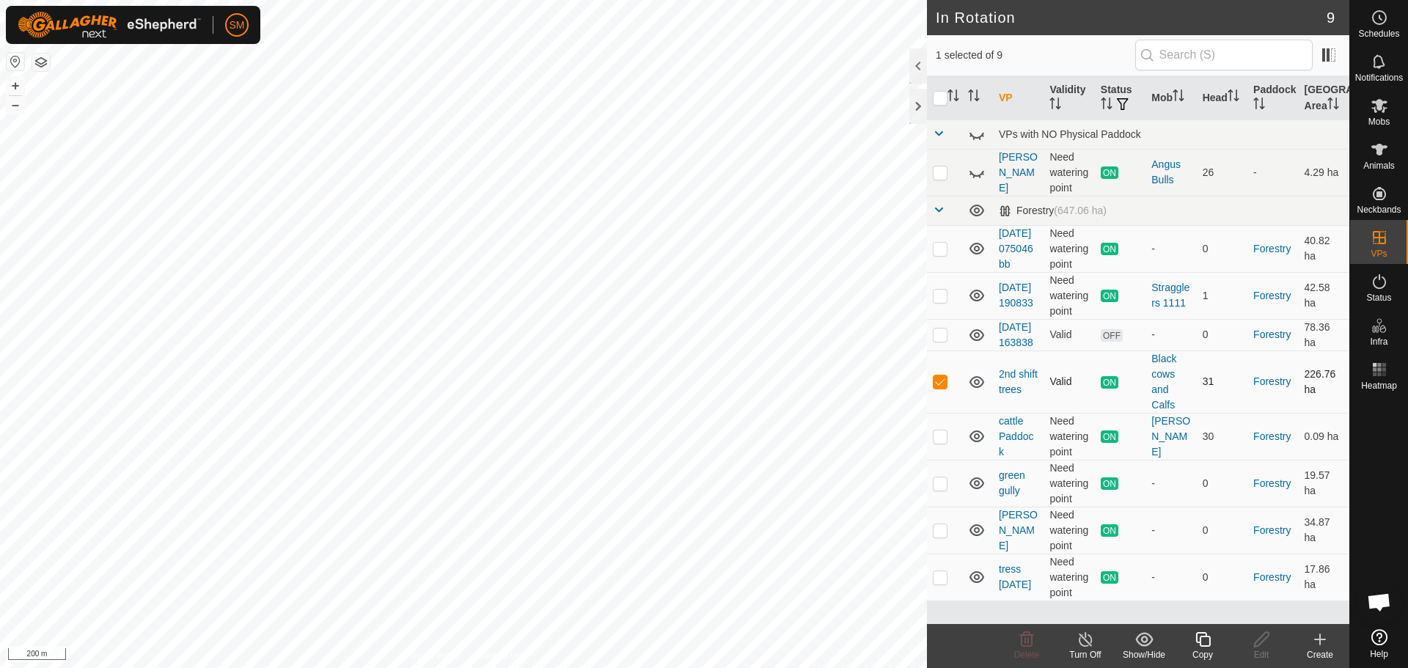
click at [936, 387] on p-checkbox at bounding box center [940, 381] width 15 height 12
checkbox input "false"
click at [938, 442] on p-checkbox at bounding box center [940, 436] width 15 height 12
checkbox input "false"
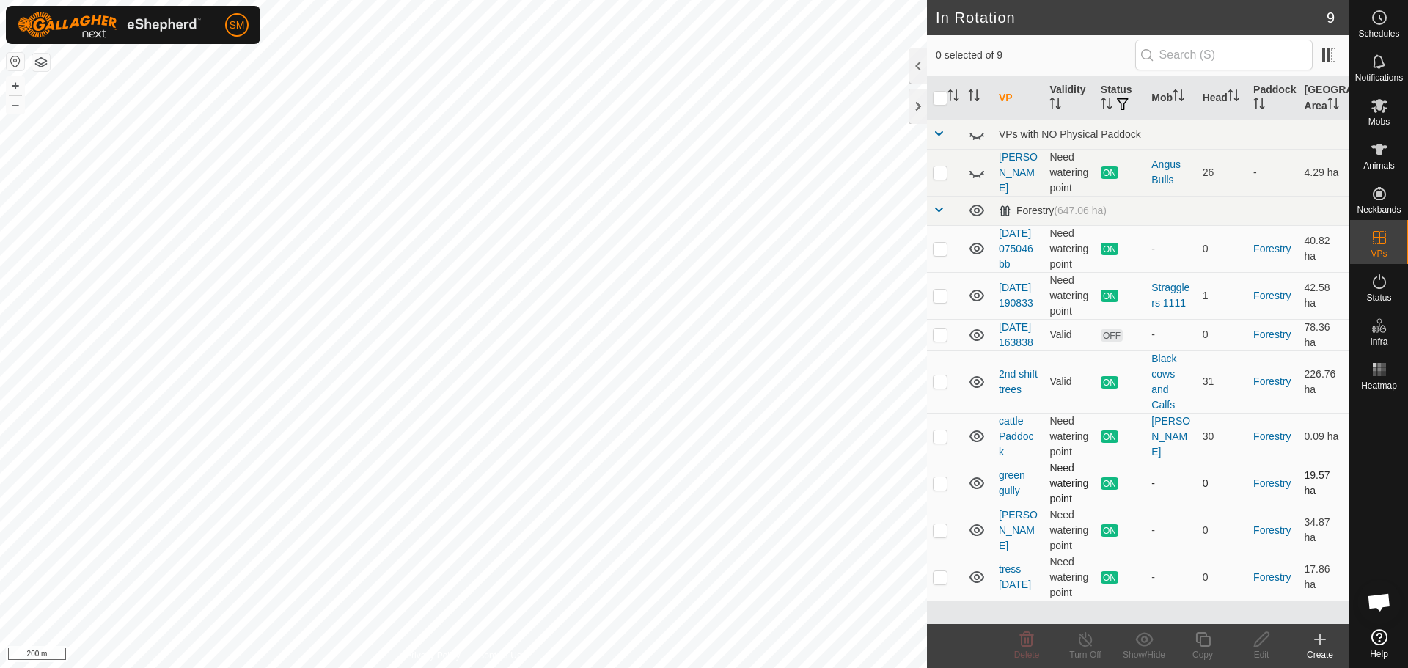
click at [939, 489] on p-checkbox at bounding box center [940, 483] width 15 height 12
checkbox input "true"
click at [1083, 644] on icon at bounding box center [1086, 640] width 18 height 18
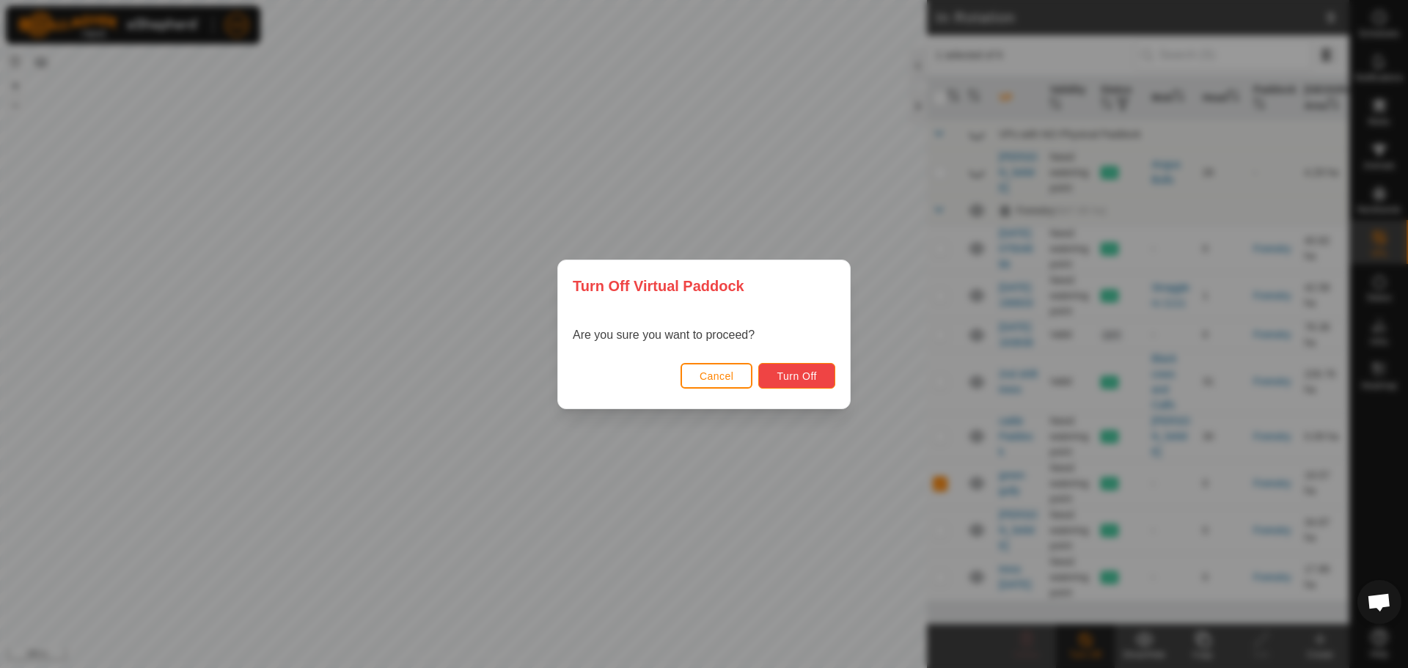
click at [804, 381] on span "Turn Off" at bounding box center [797, 376] width 40 height 12
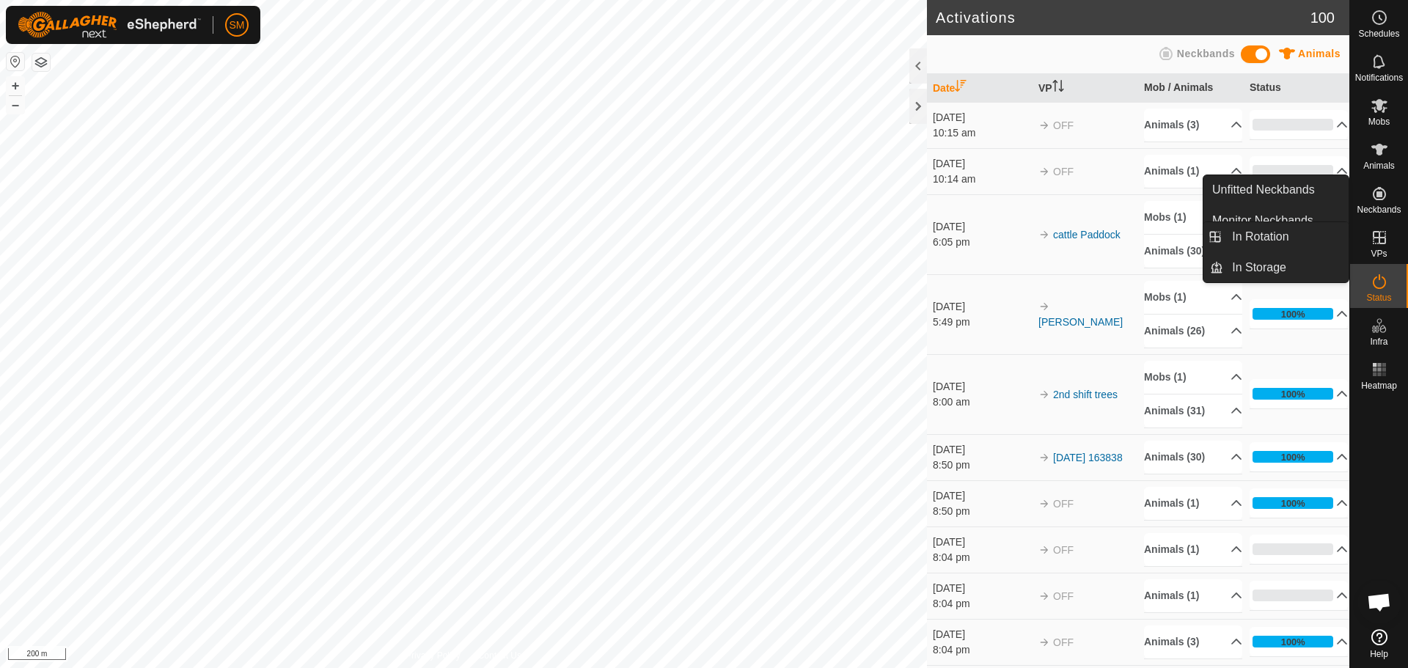
click at [1377, 241] on icon at bounding box center [1380, 238] width 18 height 18
click at [1307, 231] on link "In Rotation" at bounding box center [1285, 236] width 125 height 29
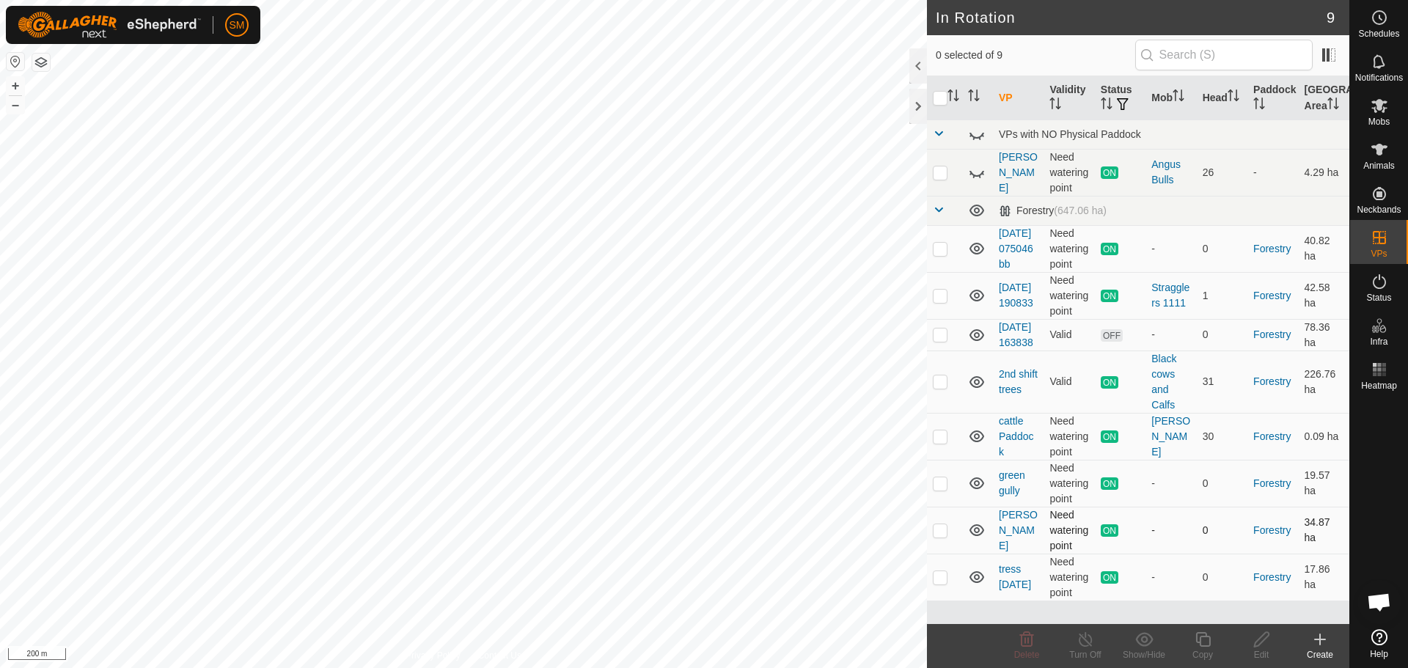
click at [942, 536] on p-checkbox at bounding box center [940, 530] width 15 height 12
checkbox input "true"
click at [1085, 646] on icon at bounding box center [1085, 639] width 13 height 15
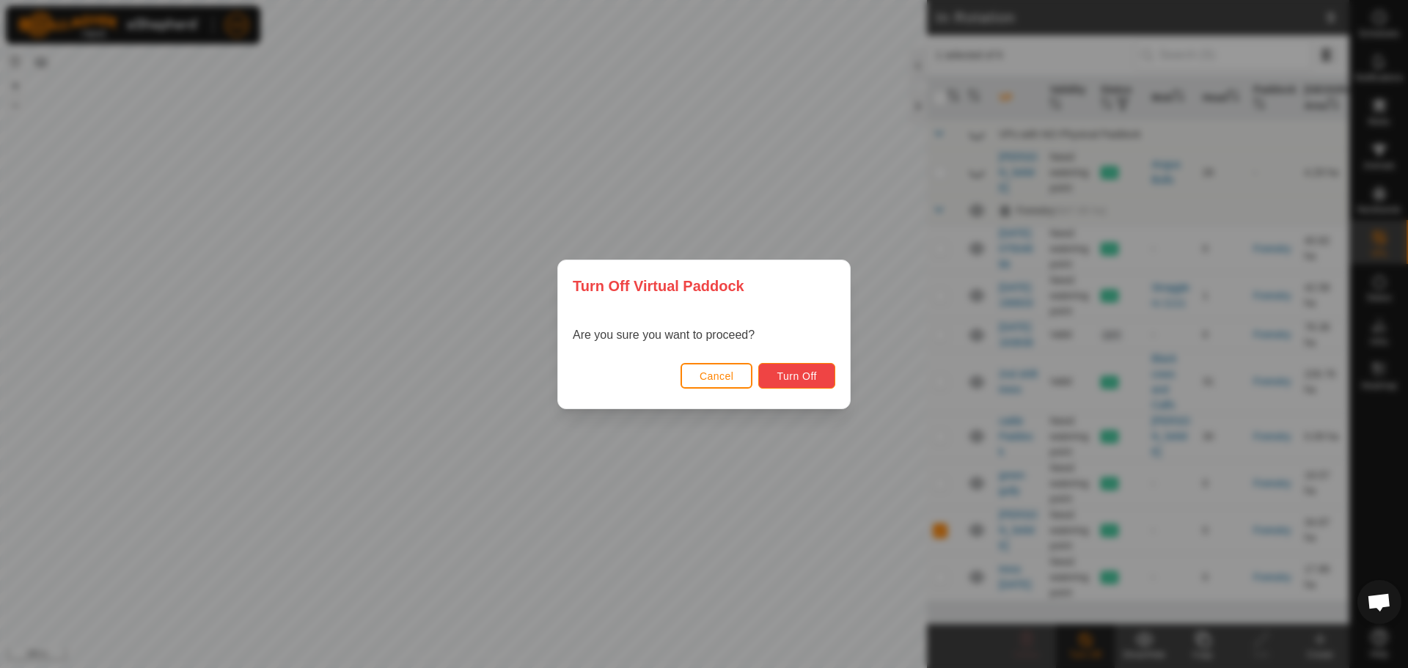
click at [791, 376] on span "Turn Off" at bounding box center [797, 376] width 40 height 12
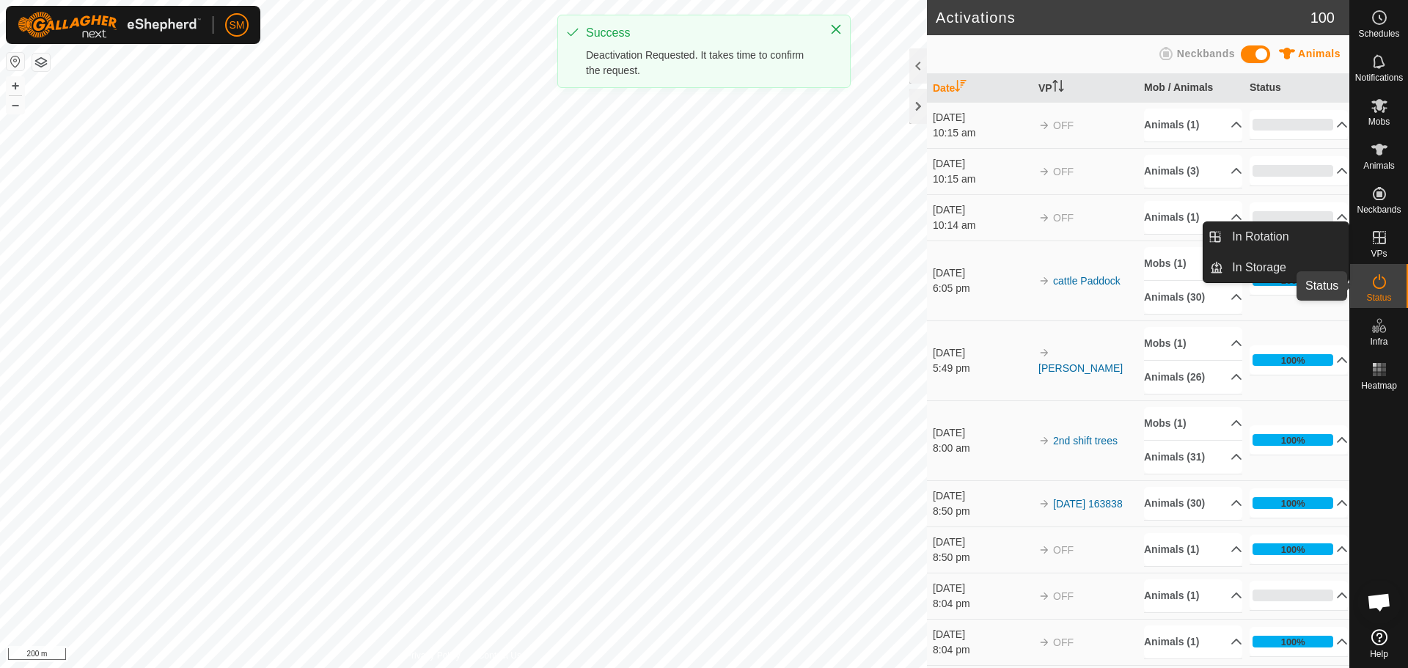
click at [1371, 285] on icon at bounding box center [1380, 282] width 18 height 18
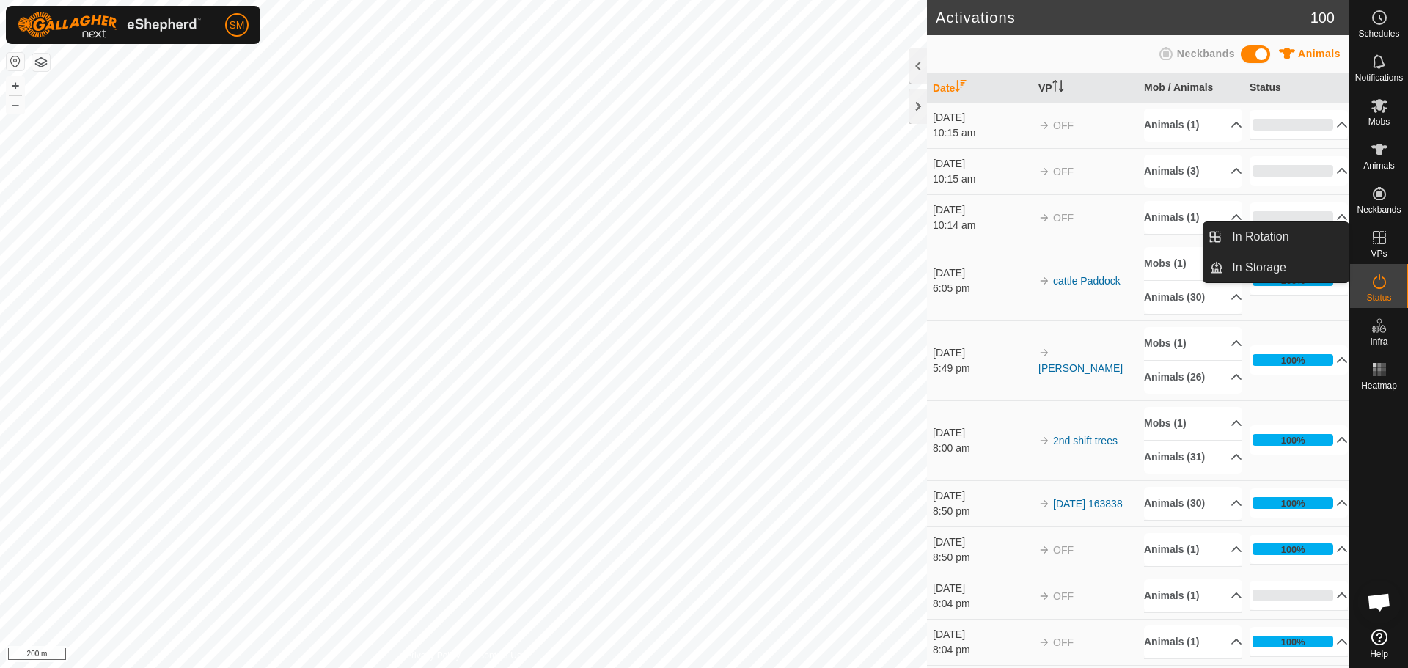
drag, startPoint x: 1391, startPoint y: 260, endPoint x: 1387, endPoint y: 241, distance: 18.9
click at [1387, 241] on icon at bounding box center [1380, 238] width 18 height 18
click at [1286, 238] on link "In Rotation" at bounding box center [1285, 236] width 125 height 29
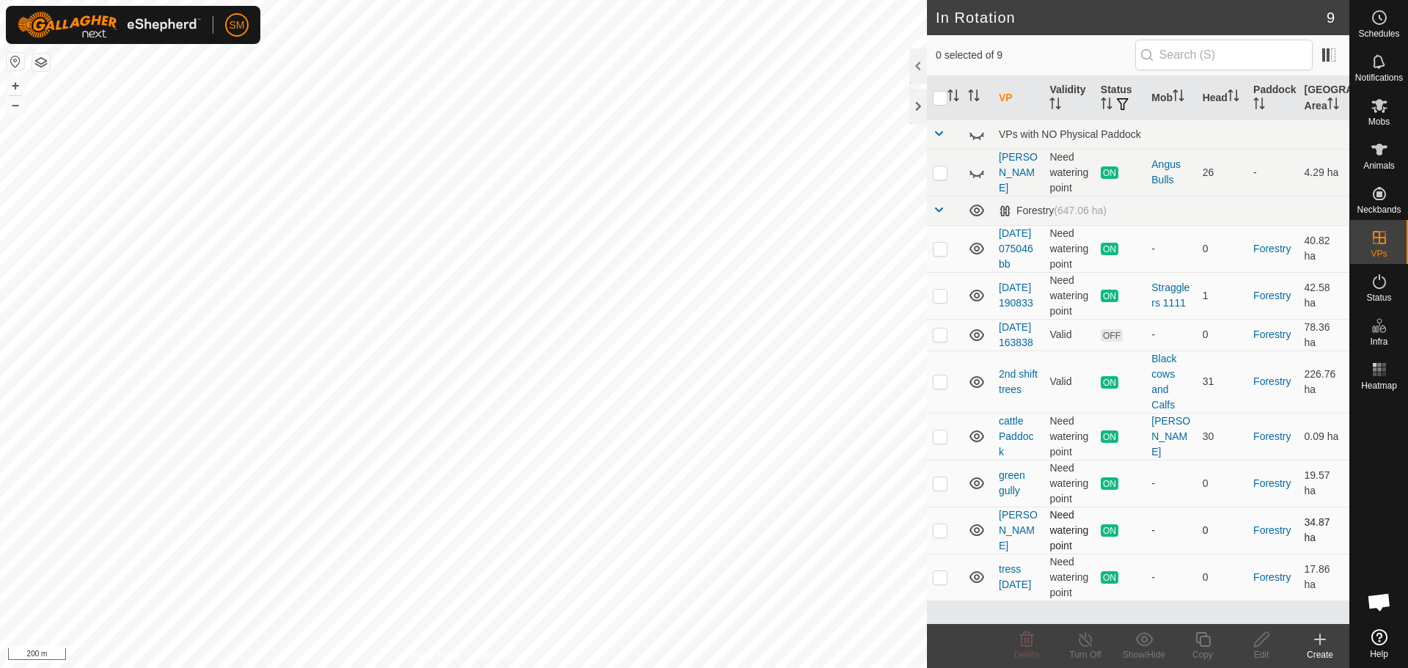
click at [942, 536] on p-checkbox at bounding box center [940, 530] width 15 height 12
checkbox input "false"
click at [939, 583] on p-checkbox at bounding box center [940, 577] width 15 height 12
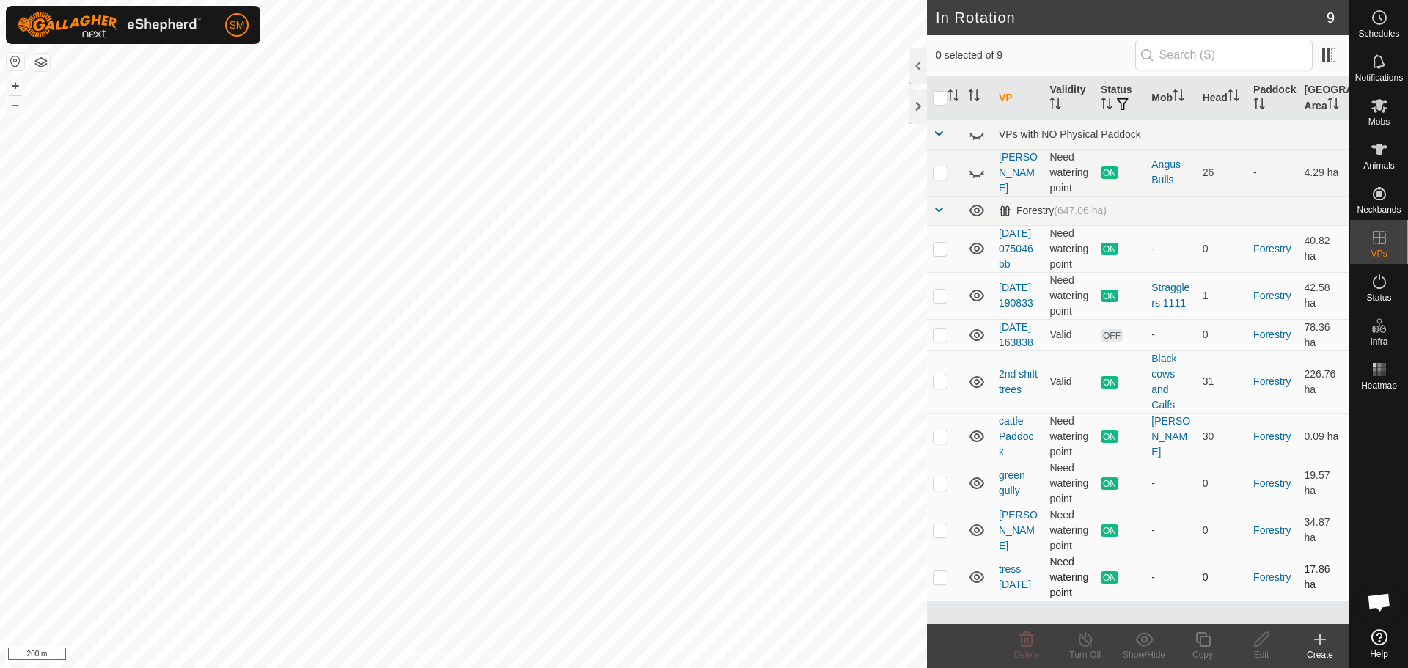
checkbox input "true"
click at [1084, 639] on line at bounding box center [1085, 640] width 12 height 12
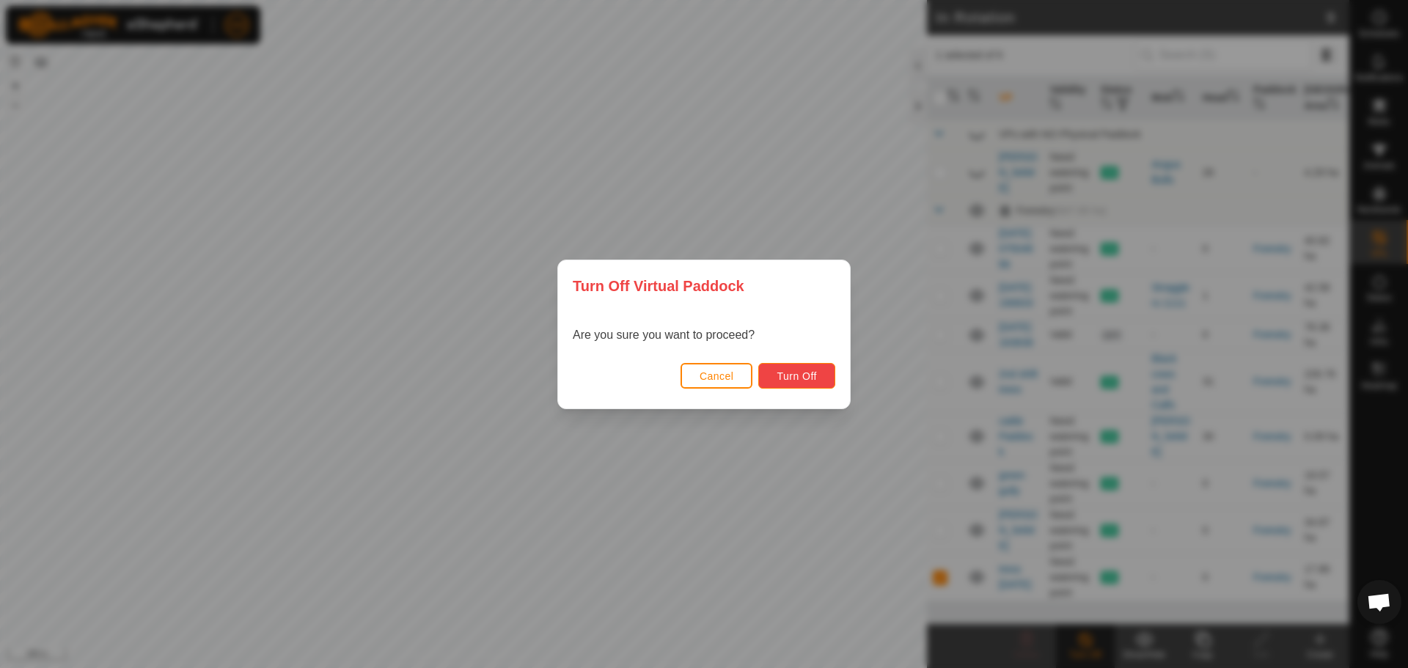
click at [831, 372] on button "Turn Off" at bounding box center [796, 376] width 77 height 26
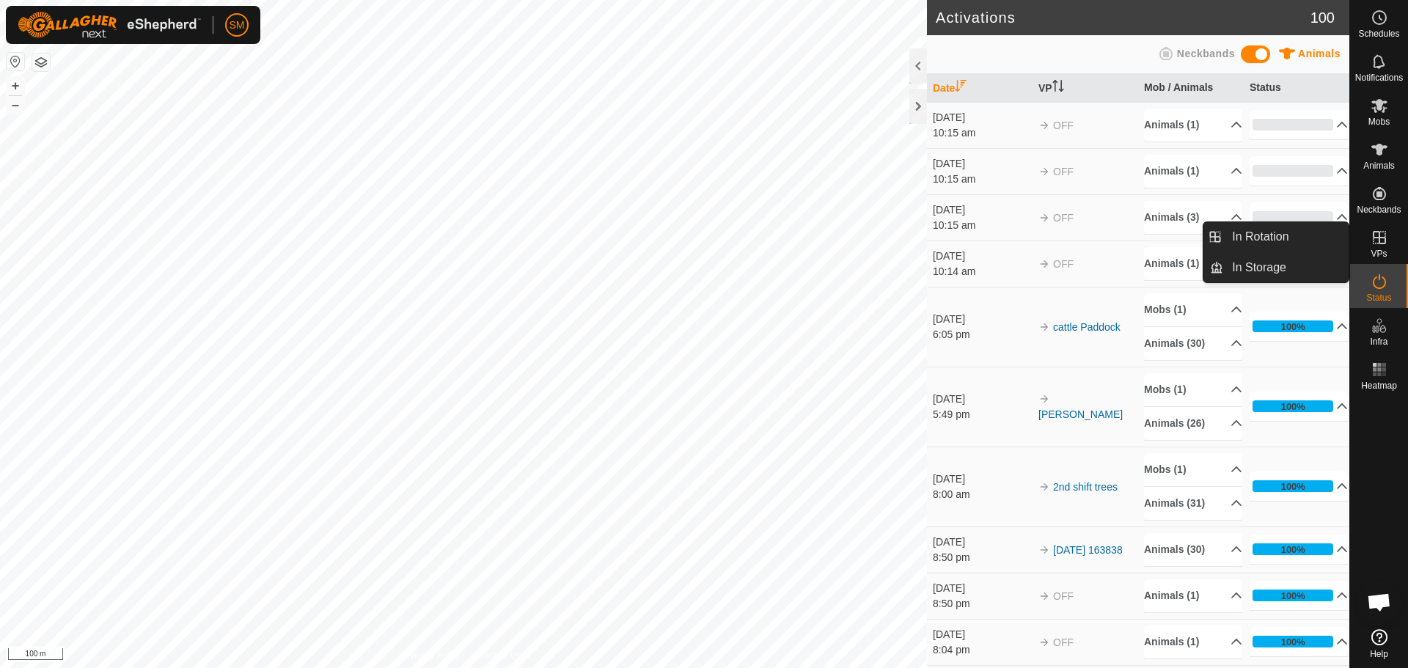
drag, startPoint x: 1370, startPoint y: 255, endPoint x: 1375, endPoint y: 243, distance: 13.5
click at [1375, 243] on icon at bounding box center [1380, 238] width 18 height 18
click at [1271, 231] on link "In Rotation" at bounding box center [1285, 236] width 125 height 29
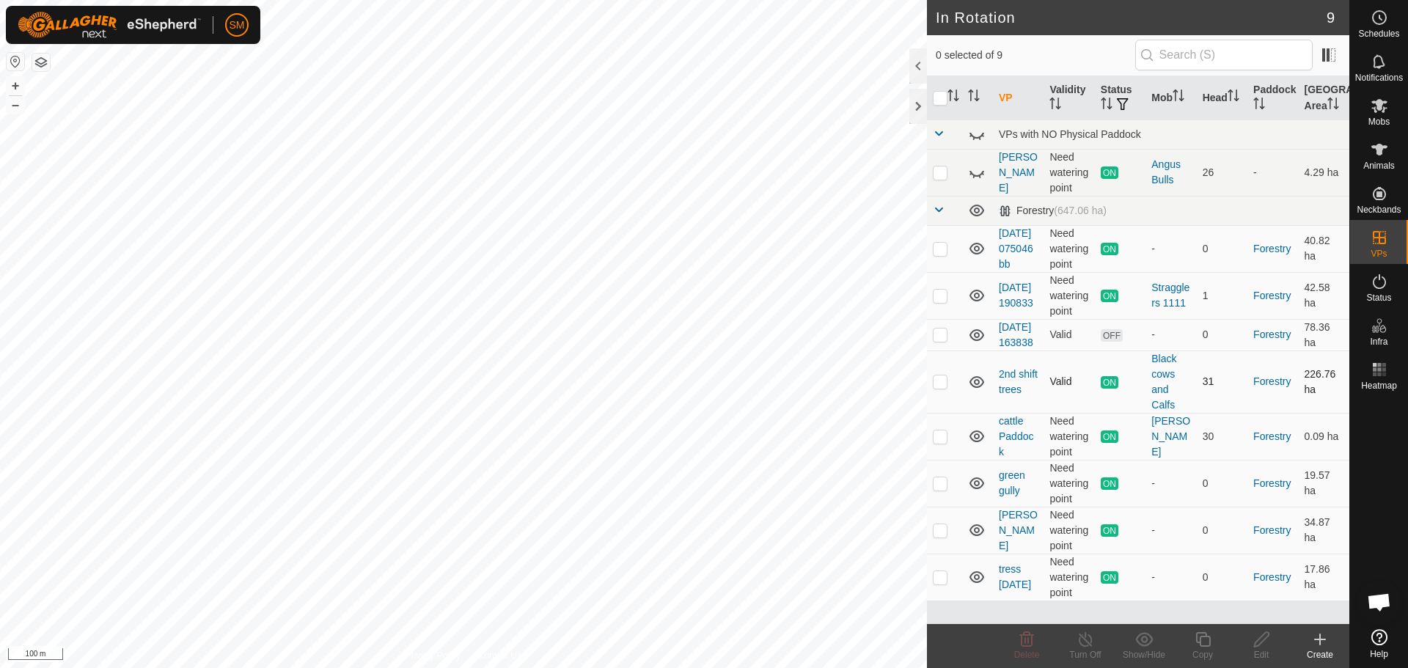
click at [942, 387] on p-checkbox at bounding box center [940, 381] width 15 height 12
checkbox input "false"
click at [935, 249] on p-checkbox at bounding box center [940, 249] width 15 height 12
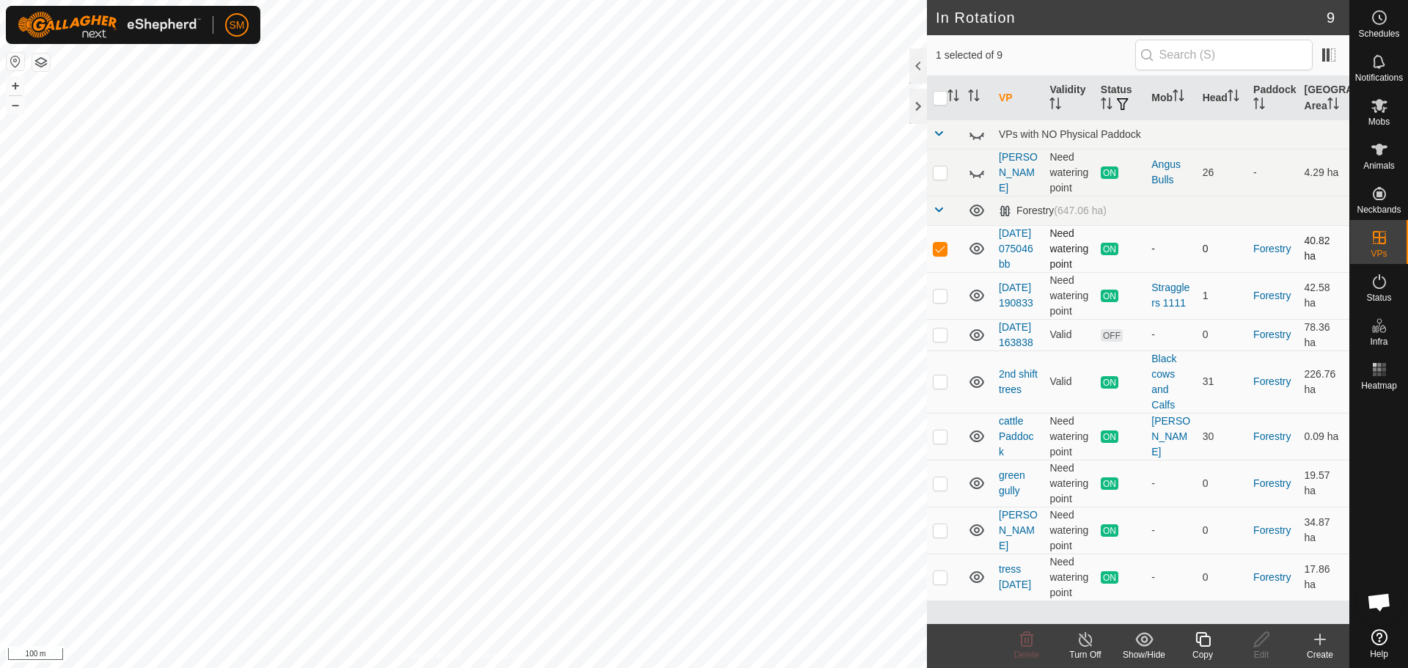
click at [935, 249] on p-checkbox at bounding box center [940, 249] width 15 height 12
checkbox input "false"
click at [942, 174] on p-checkbox at bounding box center [940, 172] width 15 height 12
checkbox input "true"
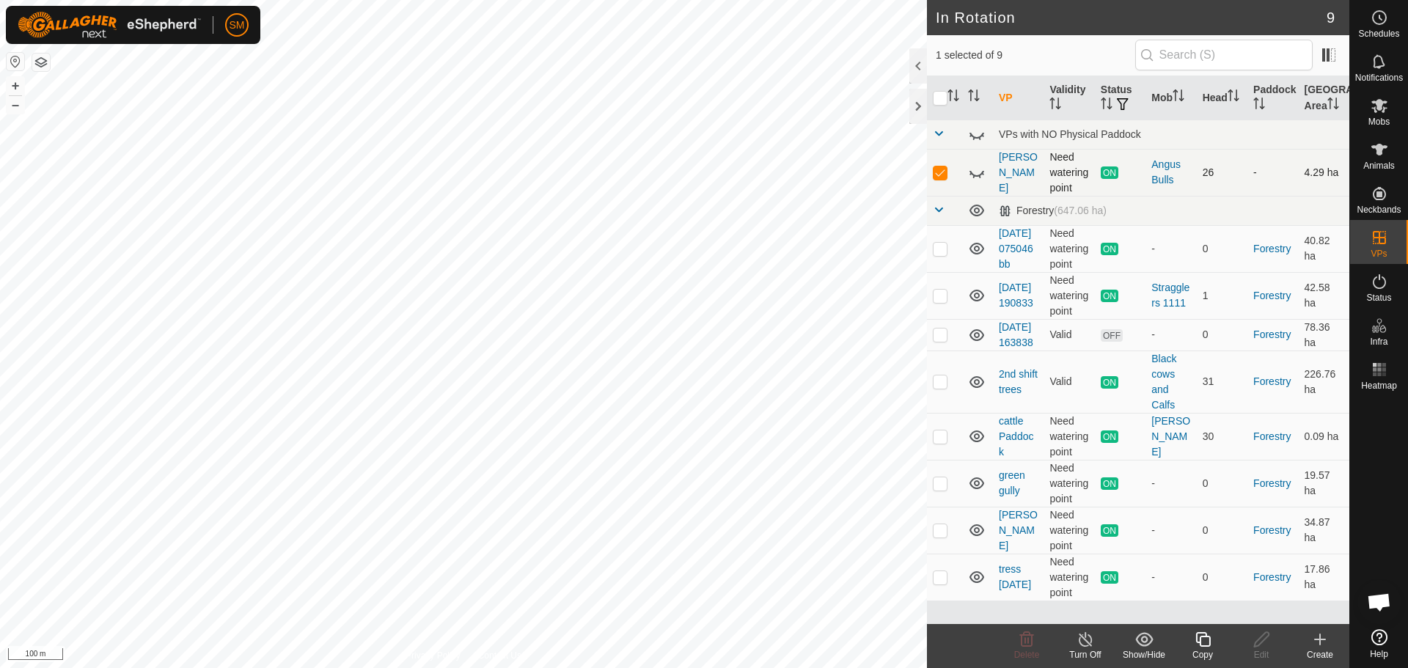
click at [977, 172] on icon at bounding box center [977, 173] width 18 height 18
click at [1085, 637] on icon at bounding box center [1085, 639] width 13 height 15
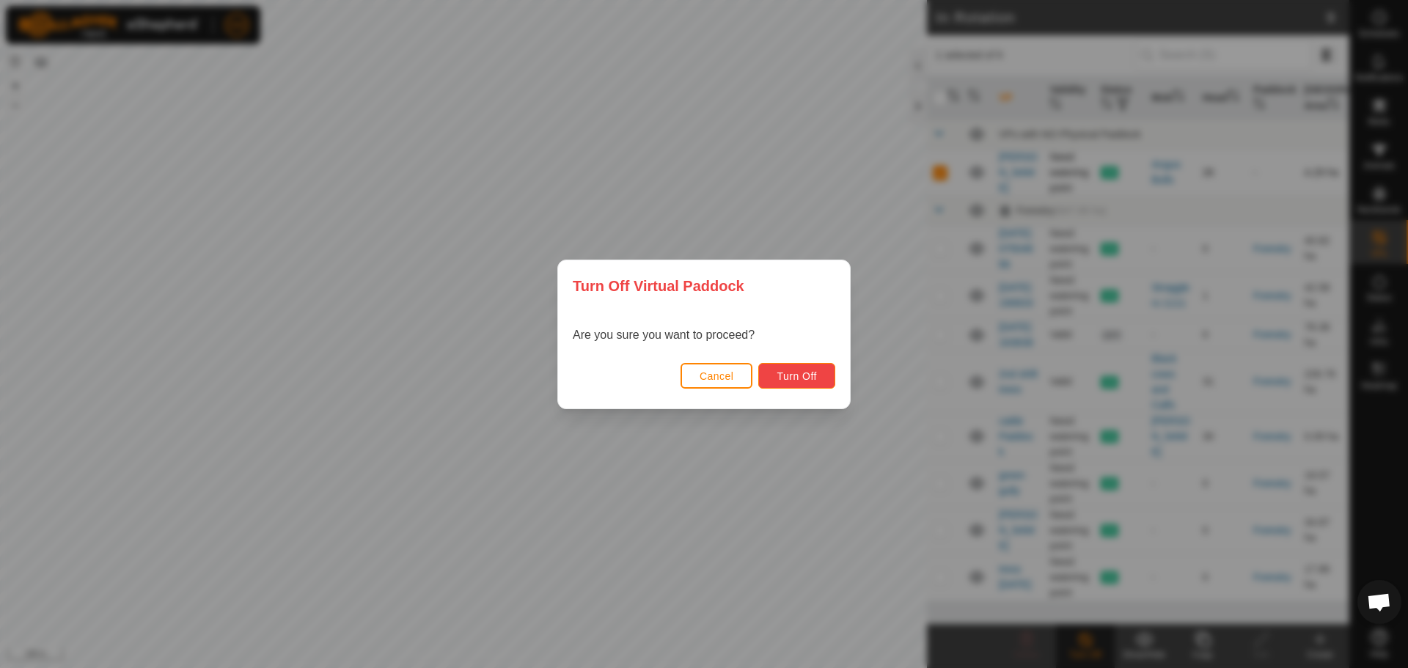
click at [793, 376] on span "Turn Off" at bounding box center [797, 376] width 40 height 12
